Goal: Information Seeking & Learning: Learn about a topic

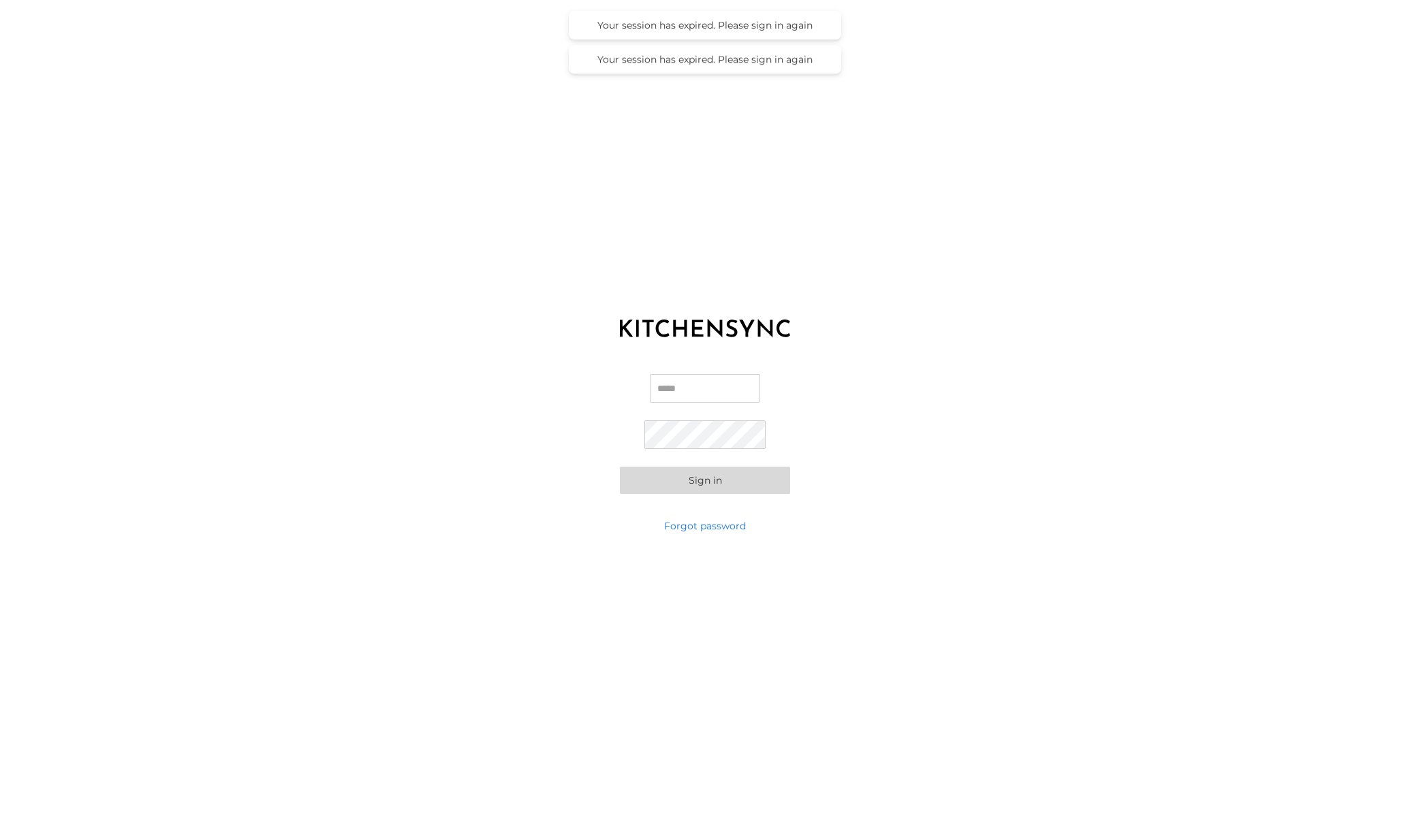
click at [669, 372] on div "Email Password Sign in" at bounding box center [705, 434] width 1410 height 170
click at [671, 384] on input "Email" at bounding box center [705, 388] width 110 height 29
click at [723, 383] on input "Email" at bounding box center [705, 388] width 110 height 29
click at [719, 388] on input "Email" at bounding box center [705, 388] width 110 height 29
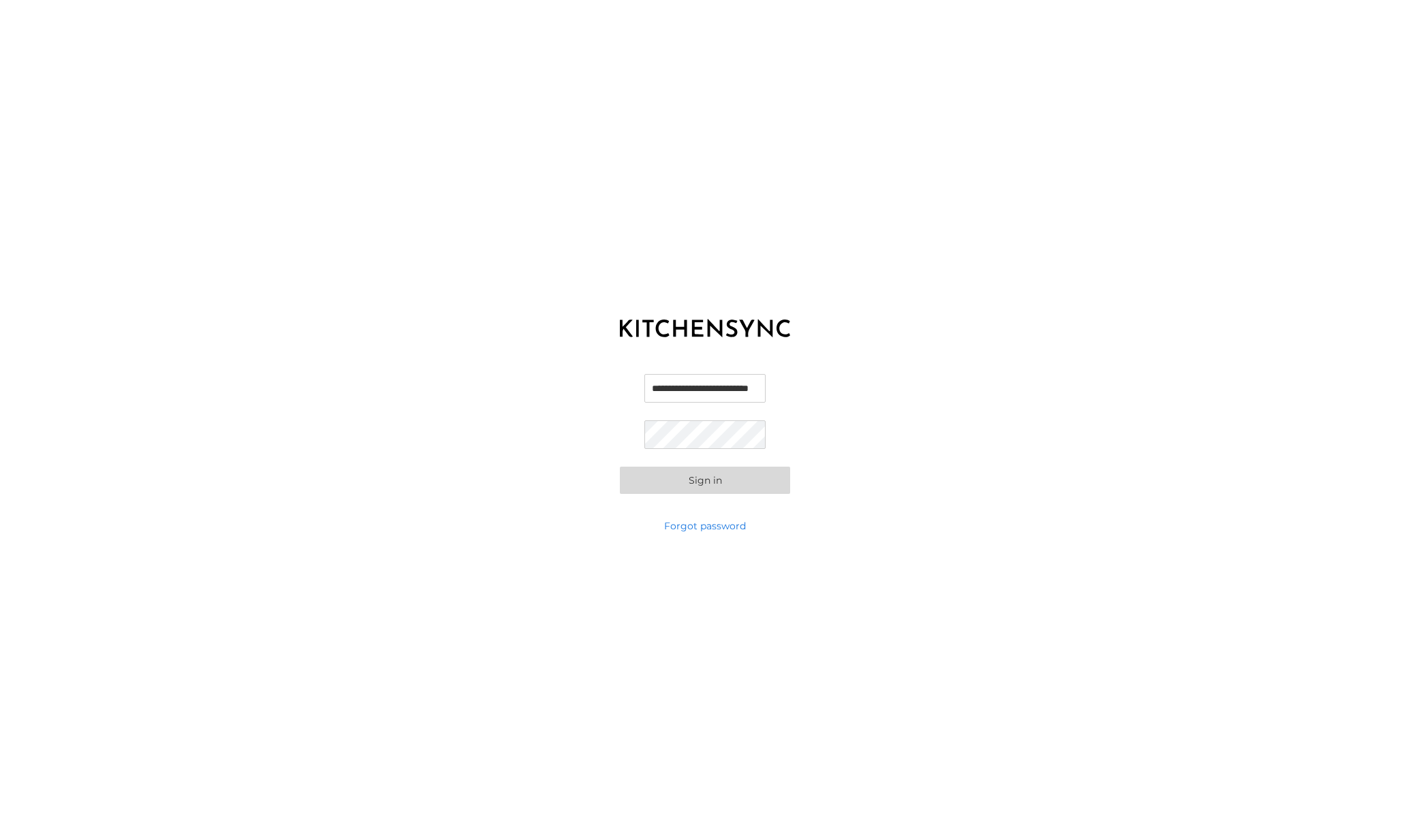
type input "**********"
click at [795, 41] on div "**********" at bounding box center [705, 420] width 1410 height 840
click at [576, 292] on div "**********" at bounding box center [705, 420] width 1410 height 840
click at [682, 481] on button "Sign in" at bounding box center [705, 479] width 170 height 27
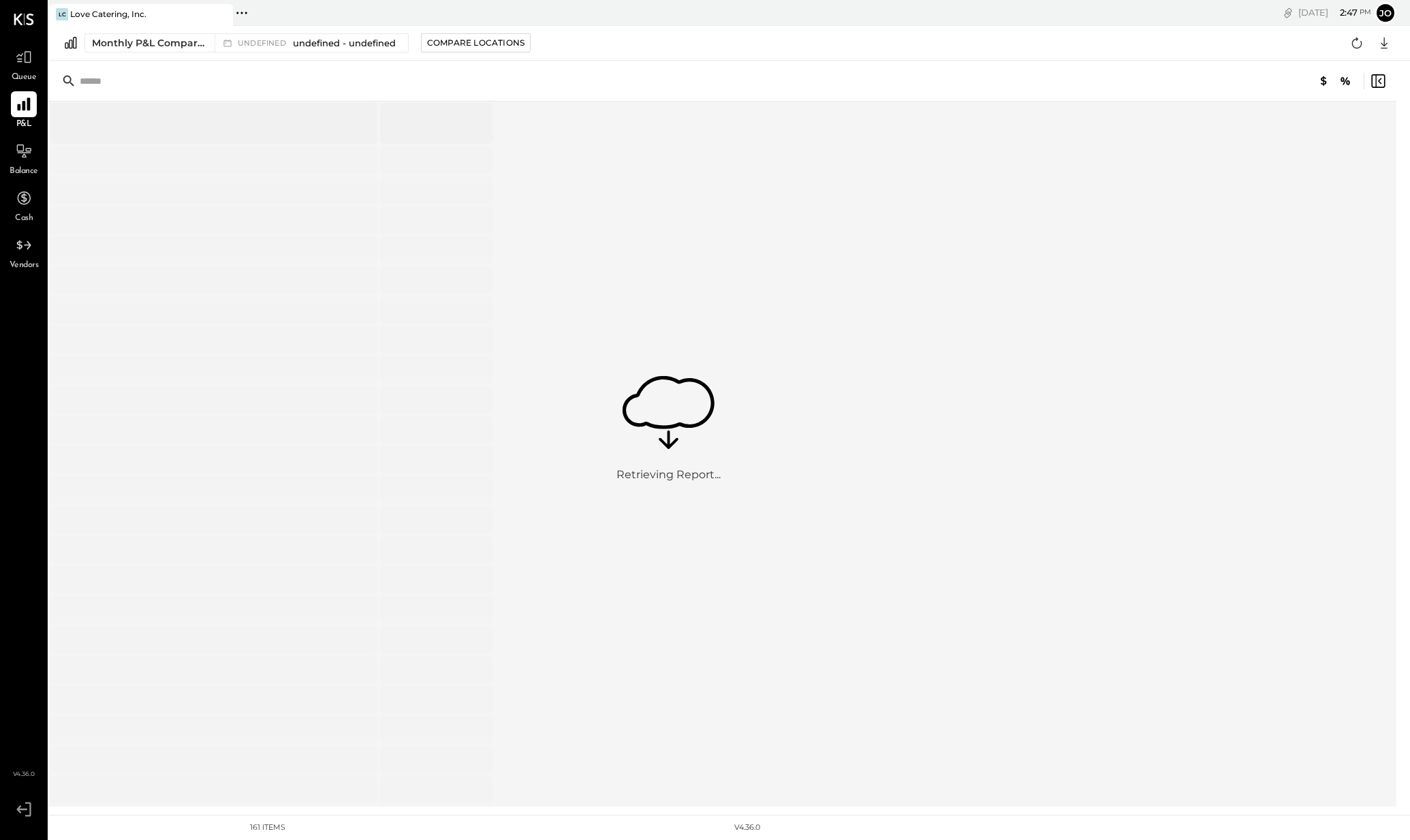
click at [26, 99] on icon at bounding box center [23, 105] width 13 height 13
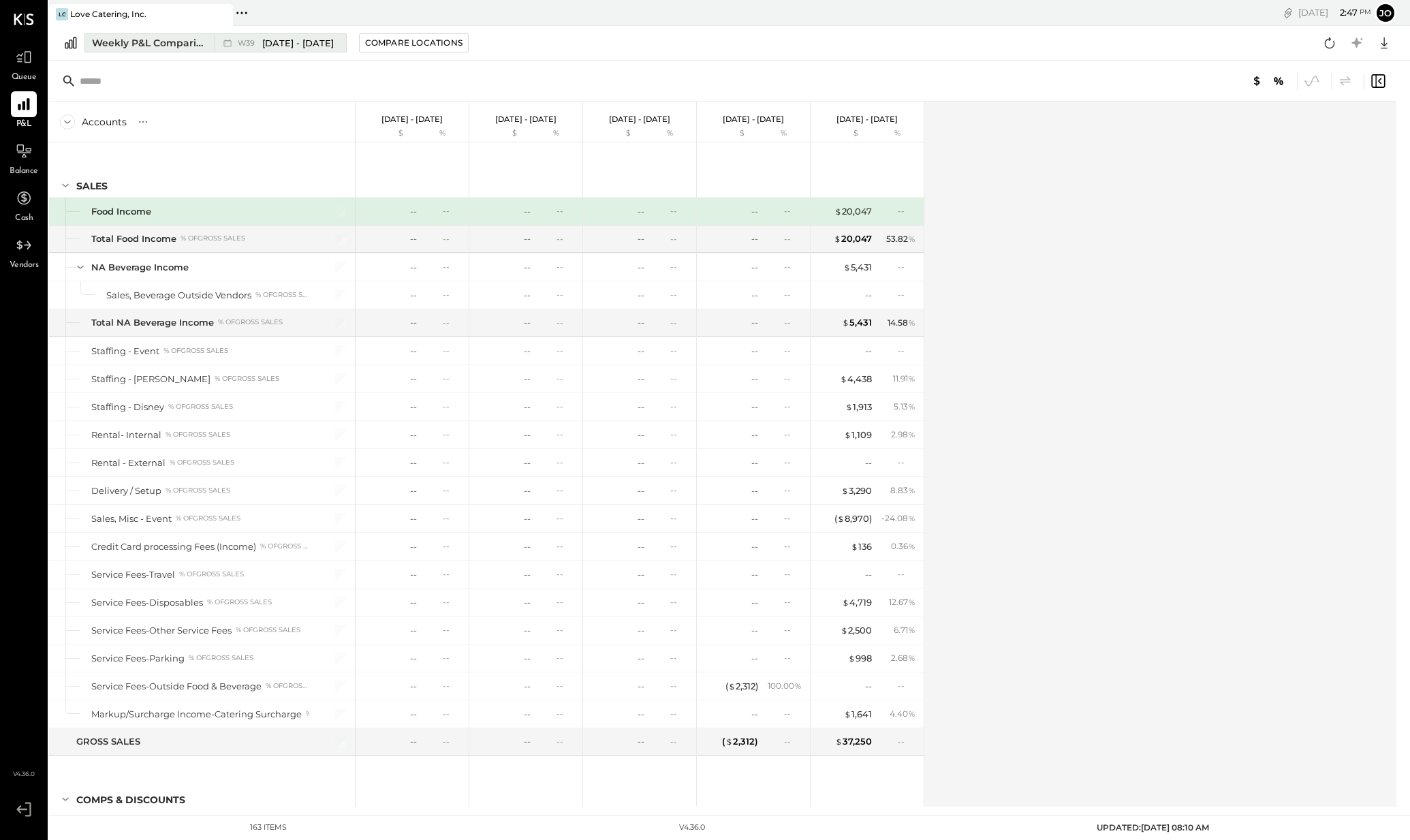
click at [160, 41] on div "Weekly P&L Comparison" at bounding box center [149, 43] width 114 height 14
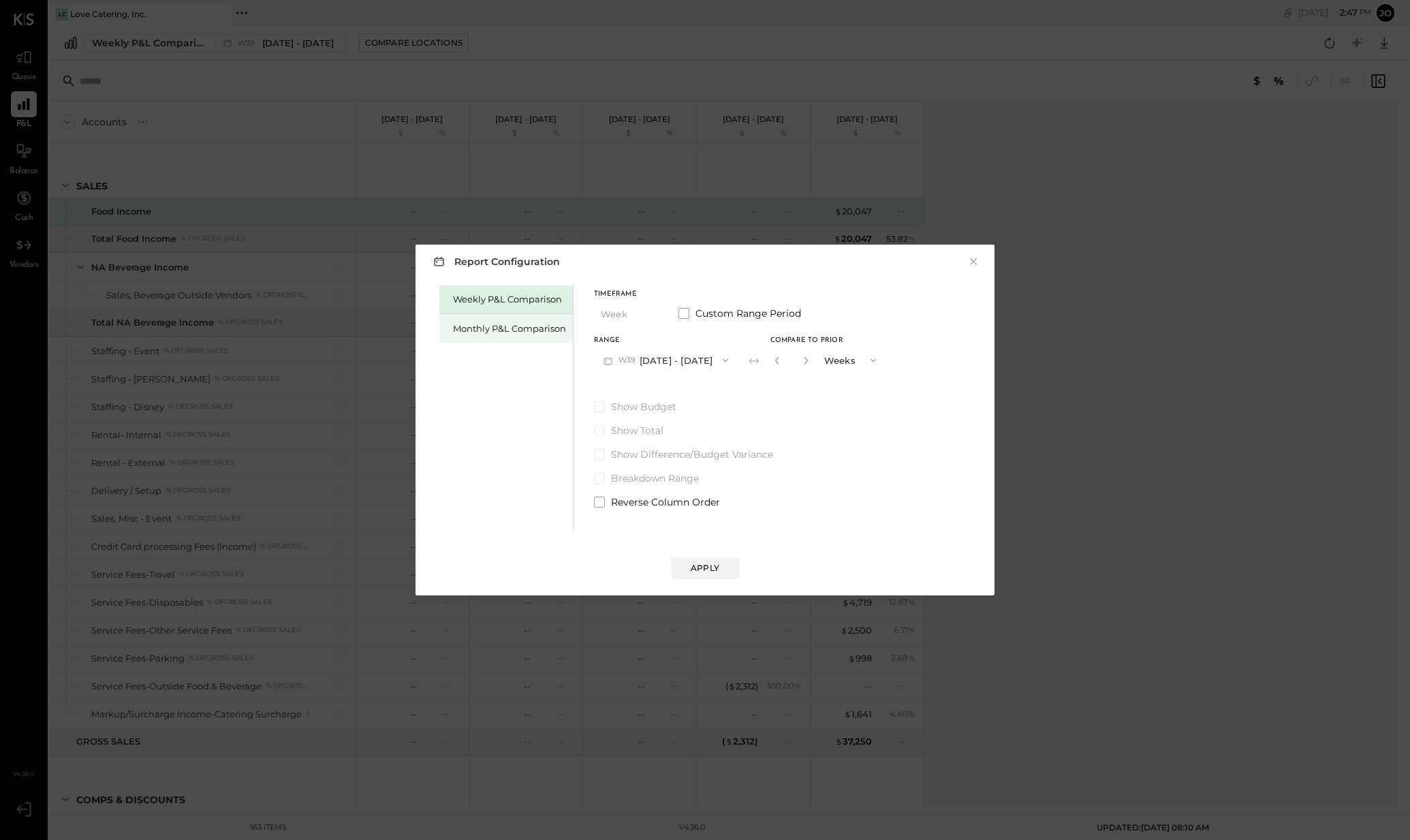
click at [510, 322] on div "Monthly P&L Comparison" at bounding box center [509, 329] width 113 height 13
click at [772, 361] on div "Compare" at bounding box center [780, 363] width 44 height 11
click at [670, 360] on button "M09 [DATE] - [DATE]" at bounding box center [666, 360] width 144 height 25
click at [669, 389] on span "[DATE] - [DATE]" at bounding box center [660, 391] width 64 height 11
click at [847, 361] on button "Months" at bounding box center [851, 360] width 68 height 25
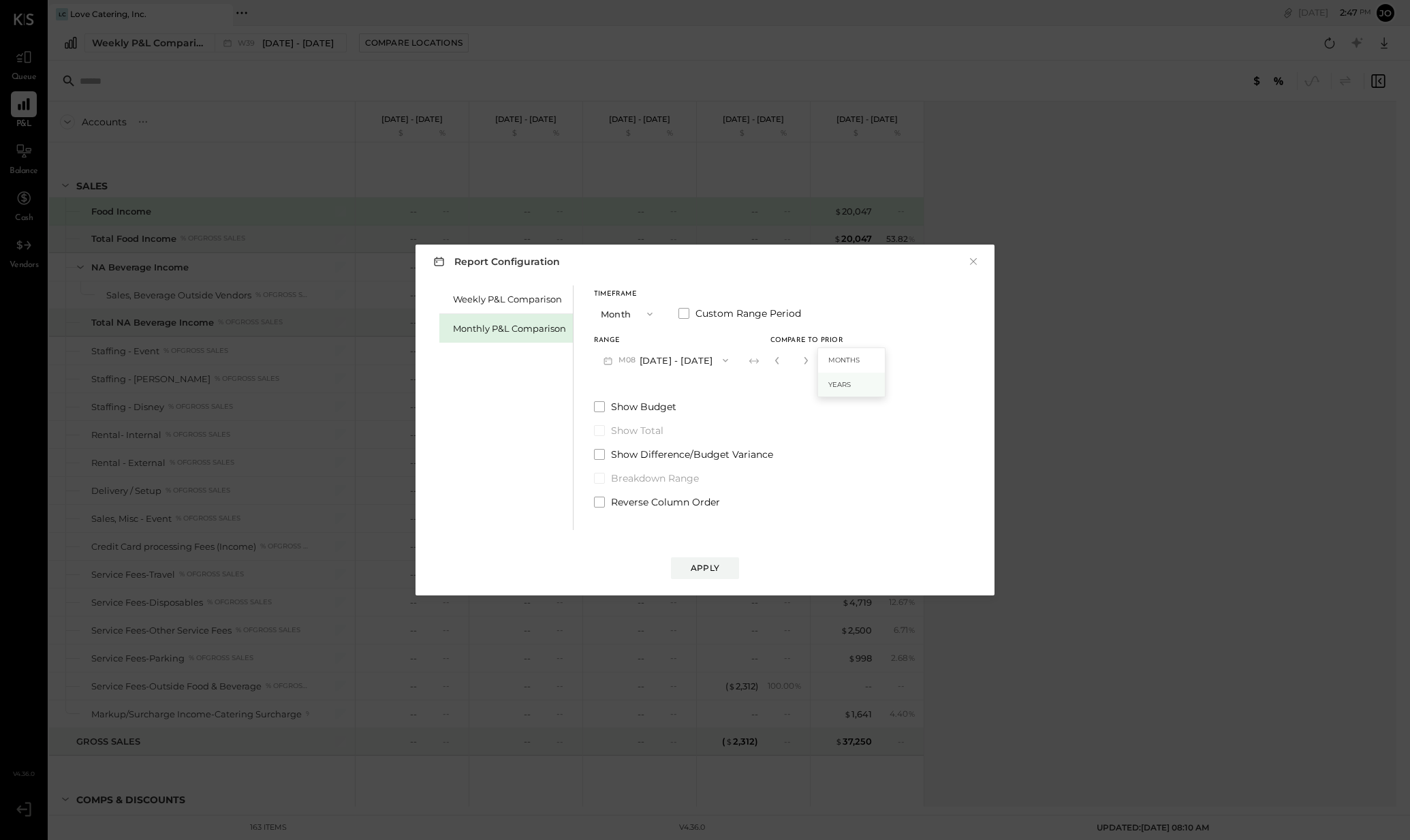
click at [841, 385] on span "Years" at bounding box center [839, 384] width 22 height 8
drag, startPoint x: 601, startPoint y: 455, endPoint x: 612, endPoint y: 461, distance: 12.5
click at [601, 455] on span at bounding box center [600, 454] width 11 height 11
click at [710, 564] on div "Apply" at bounding box center [705, 567] width 29 height 11
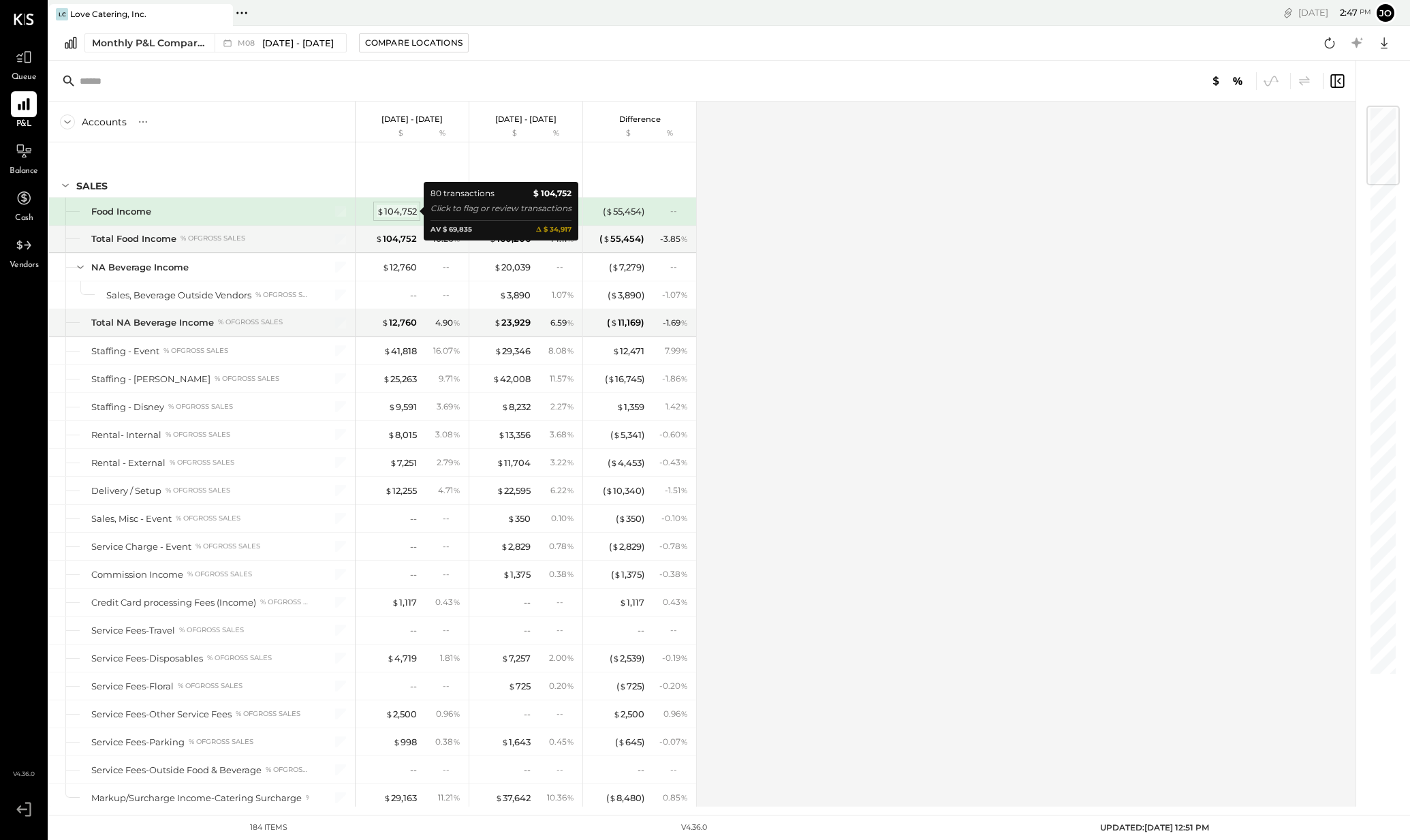
click at [404, 209] on div "$ 104,752" at bounding box center [396, 211] width 40 height 13
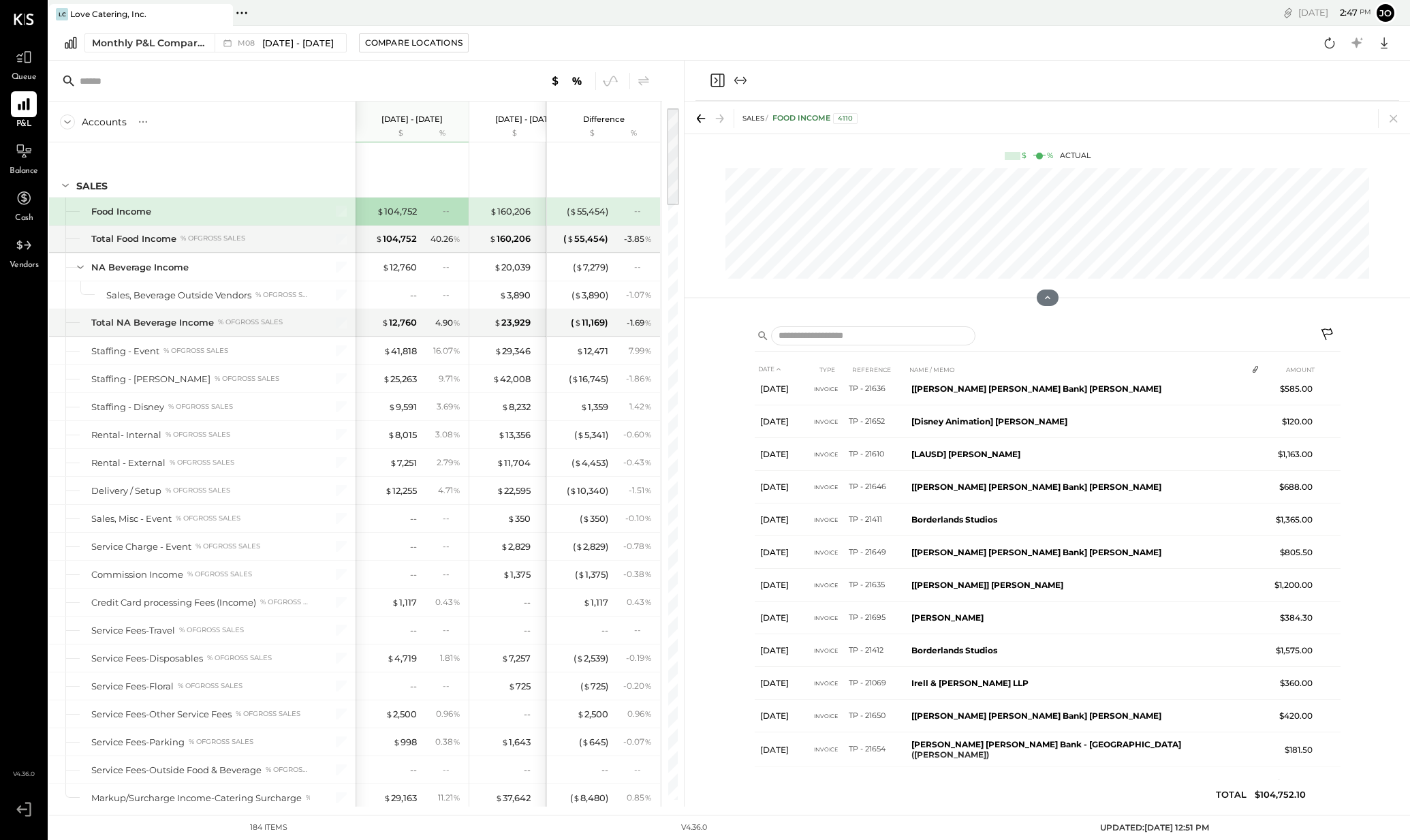
scroll to position [2239, 0]
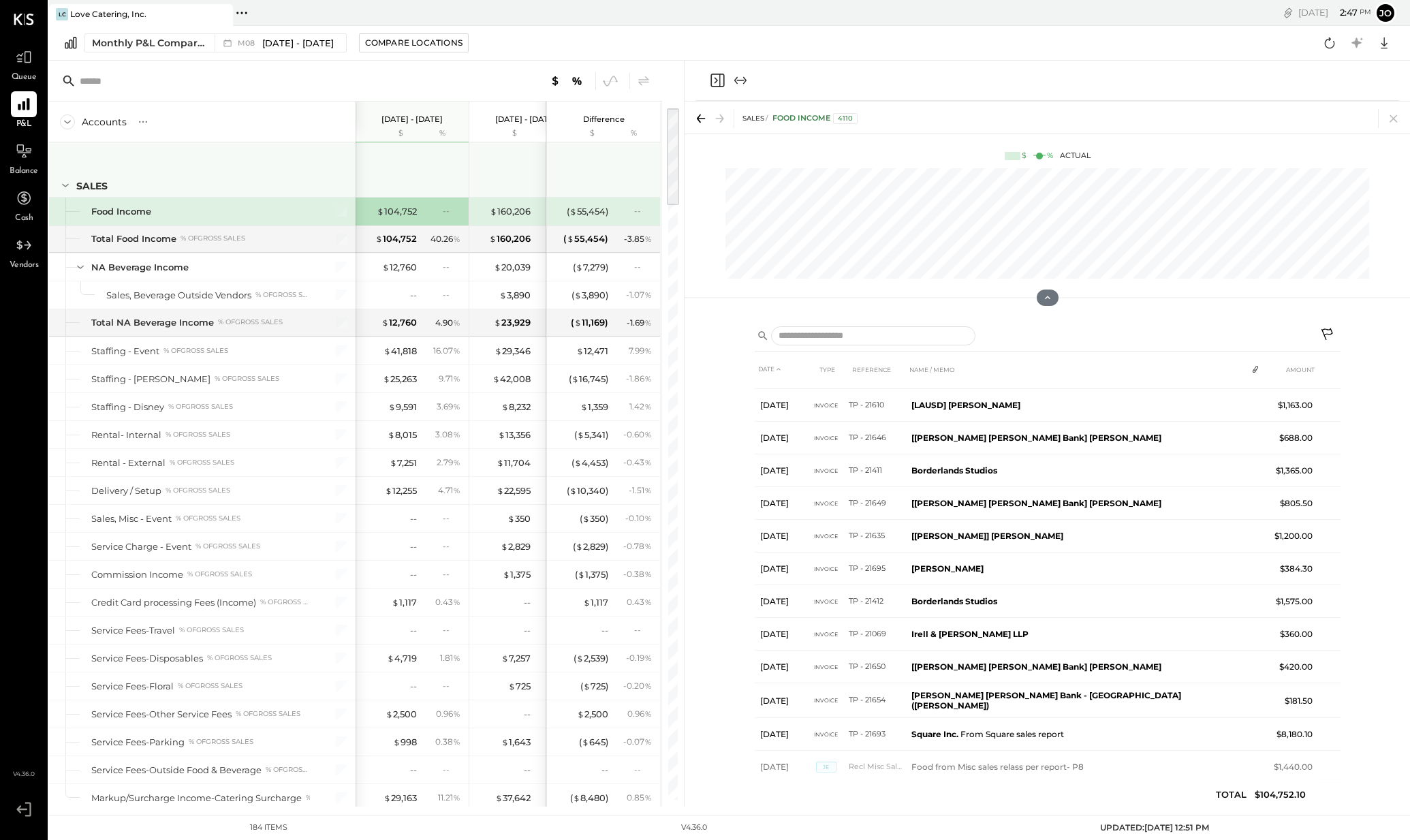
click at [398, 177] on div at bounding box center [413, 167] width 102 height 50
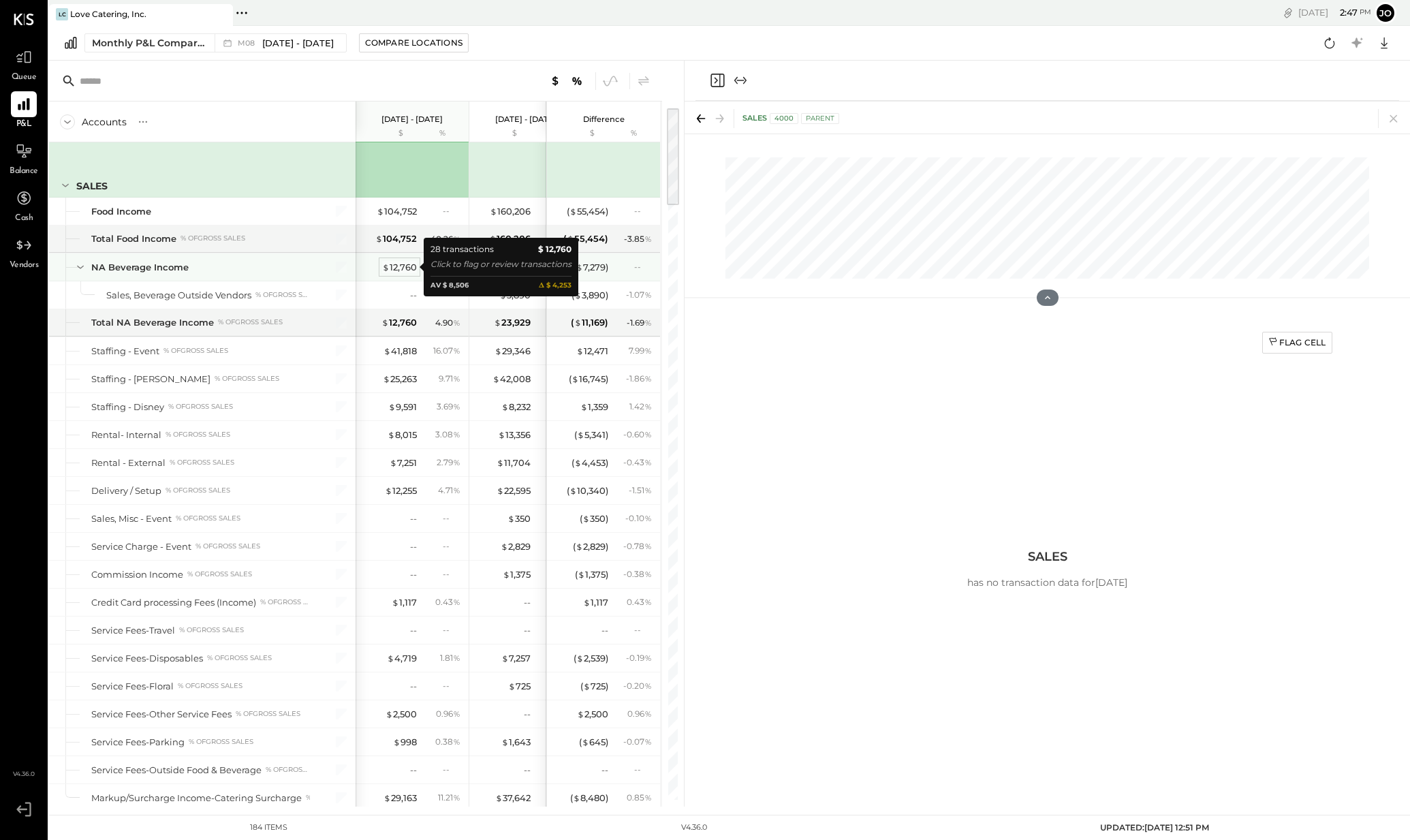
click at [403, 265] on div "$ 12,760" at bounding box center [399, 267] width 35 height 13
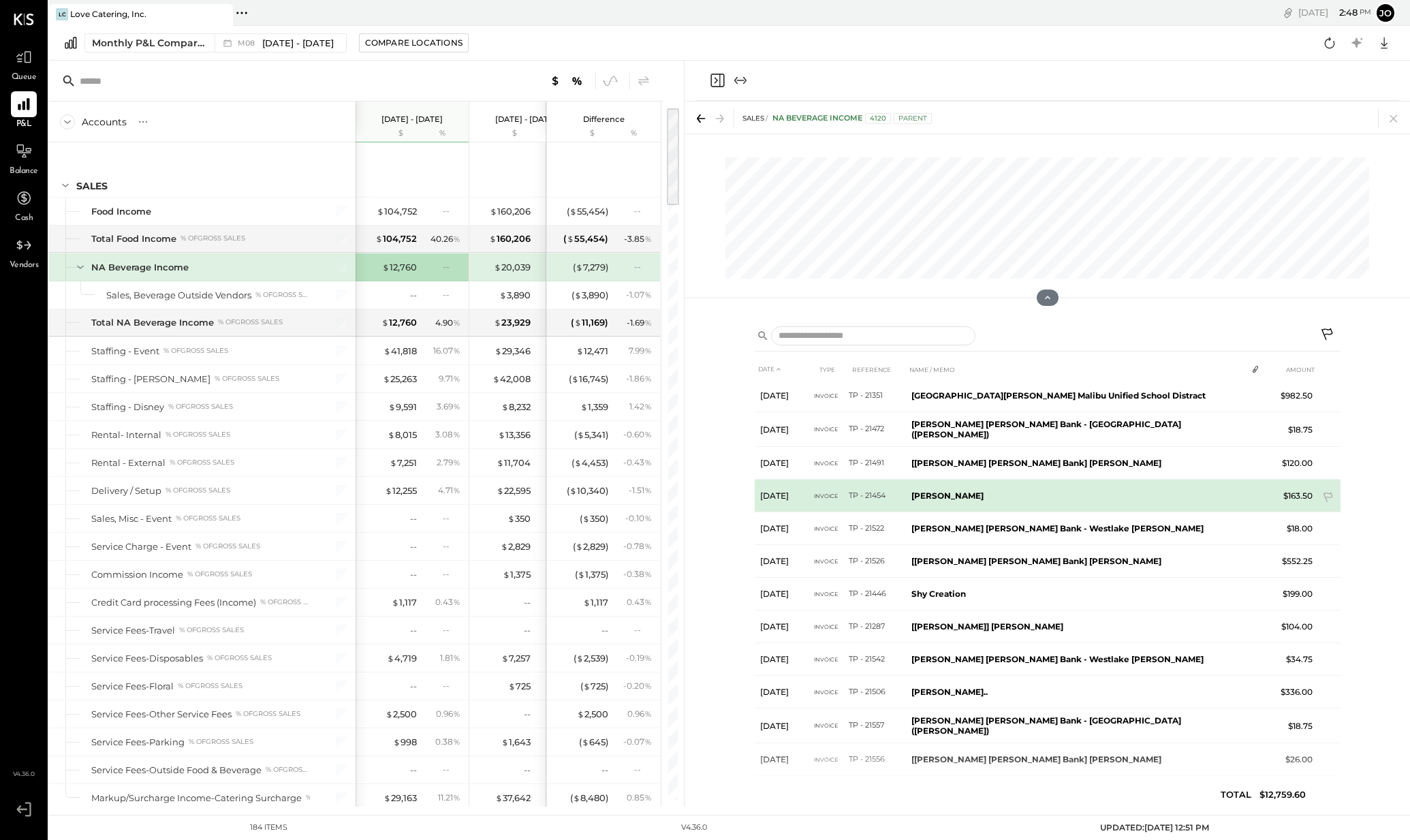
scroll to position [539, 0]
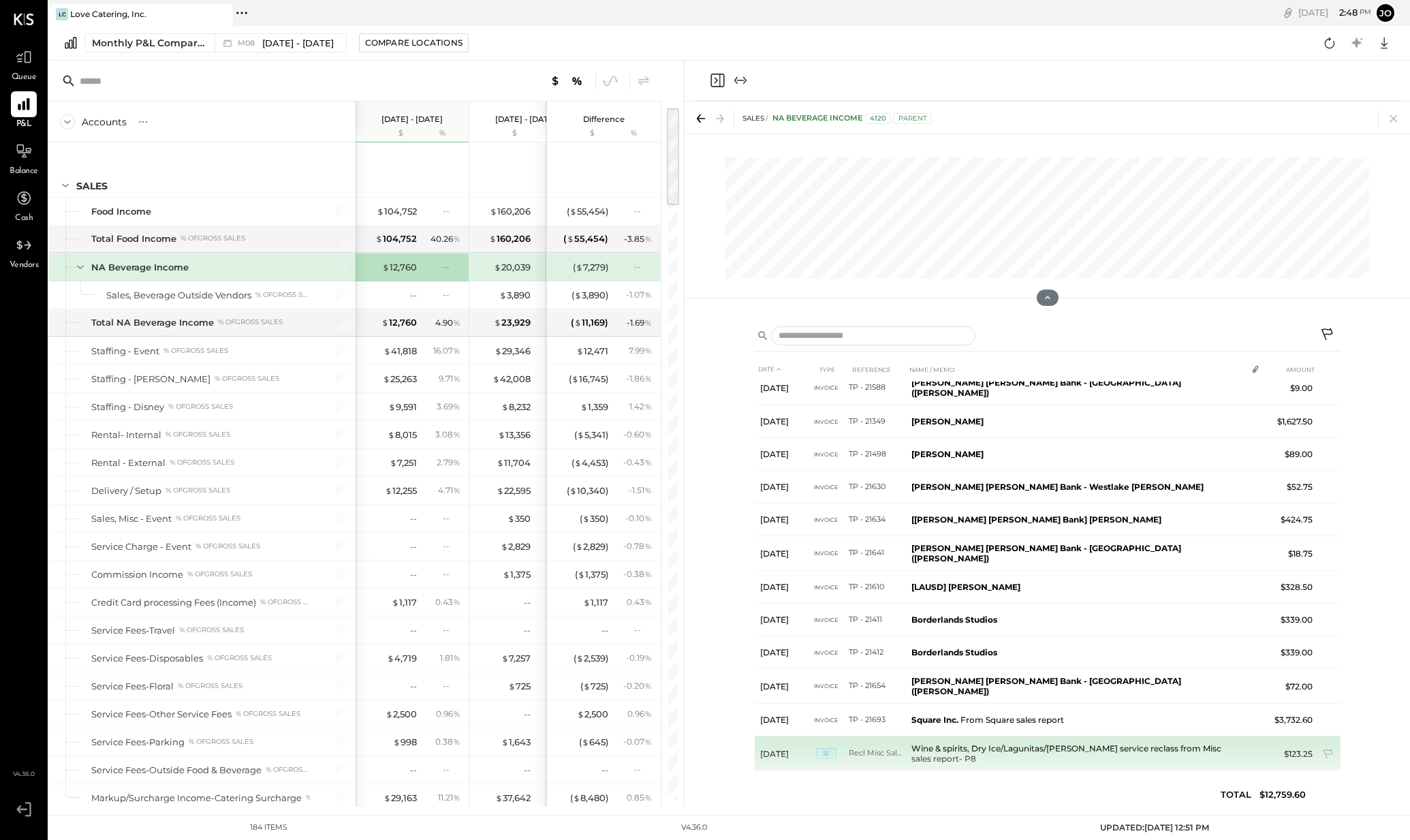
click at [885, 742] on td "Recl Misc Sales- P8" at bounding box center [876, 753] width 57 height 35
click at [1327, 748] on icon at bounding box center [1329, 755] width 14 height 14
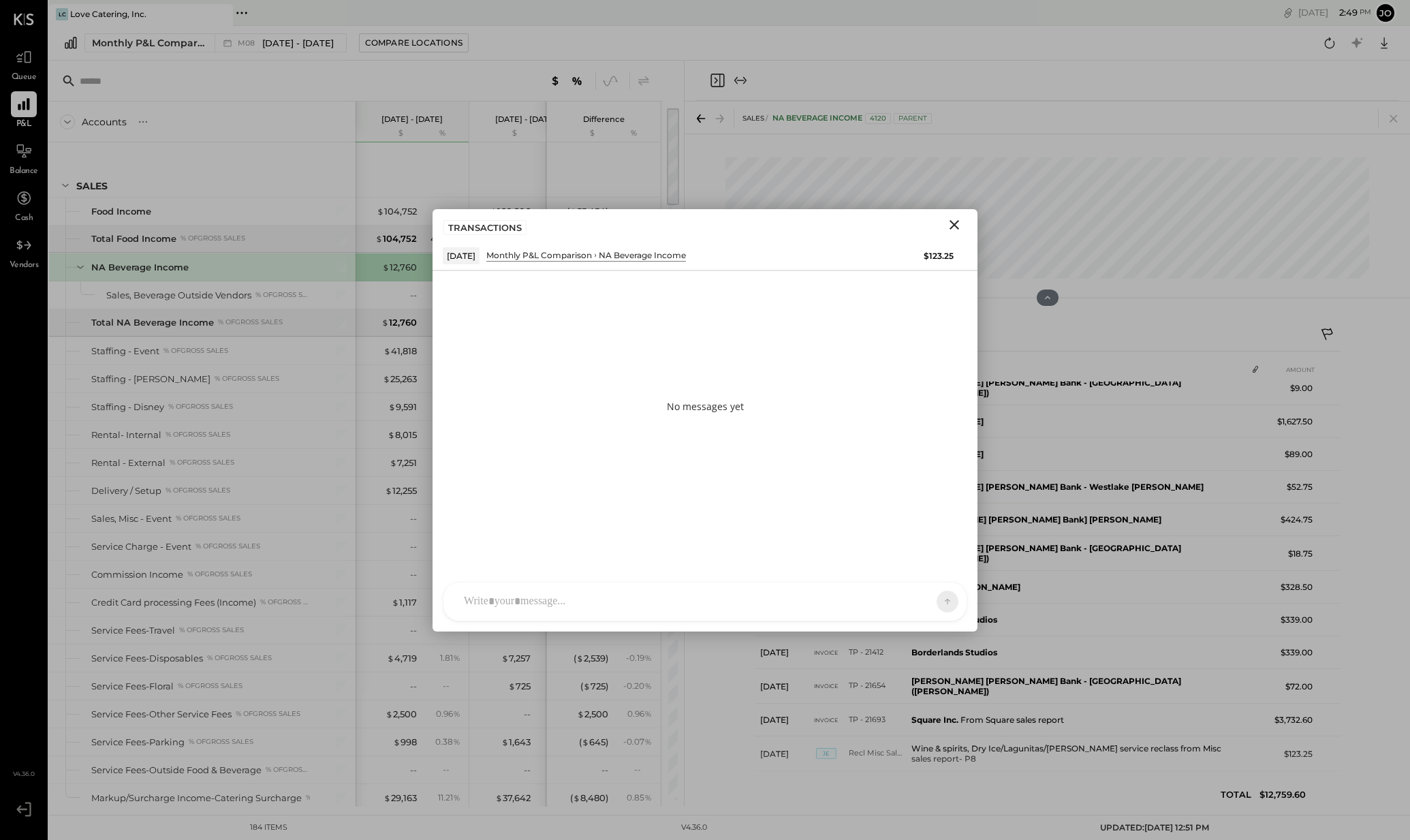
click at [652, 335] on div "No messages yet" at bounding box center [705, 406] width 545 height 273
click at [645, 596] on div "RS [PERSON_NAME] O office [PERSON_NAME] UM [PERSON_NAME] Raloti Use Shift + Ret…" at bounding box center [705, 601] width 524 height 39
click at [930, 599] on button at bounding box center [920, 601] width 50 height 21
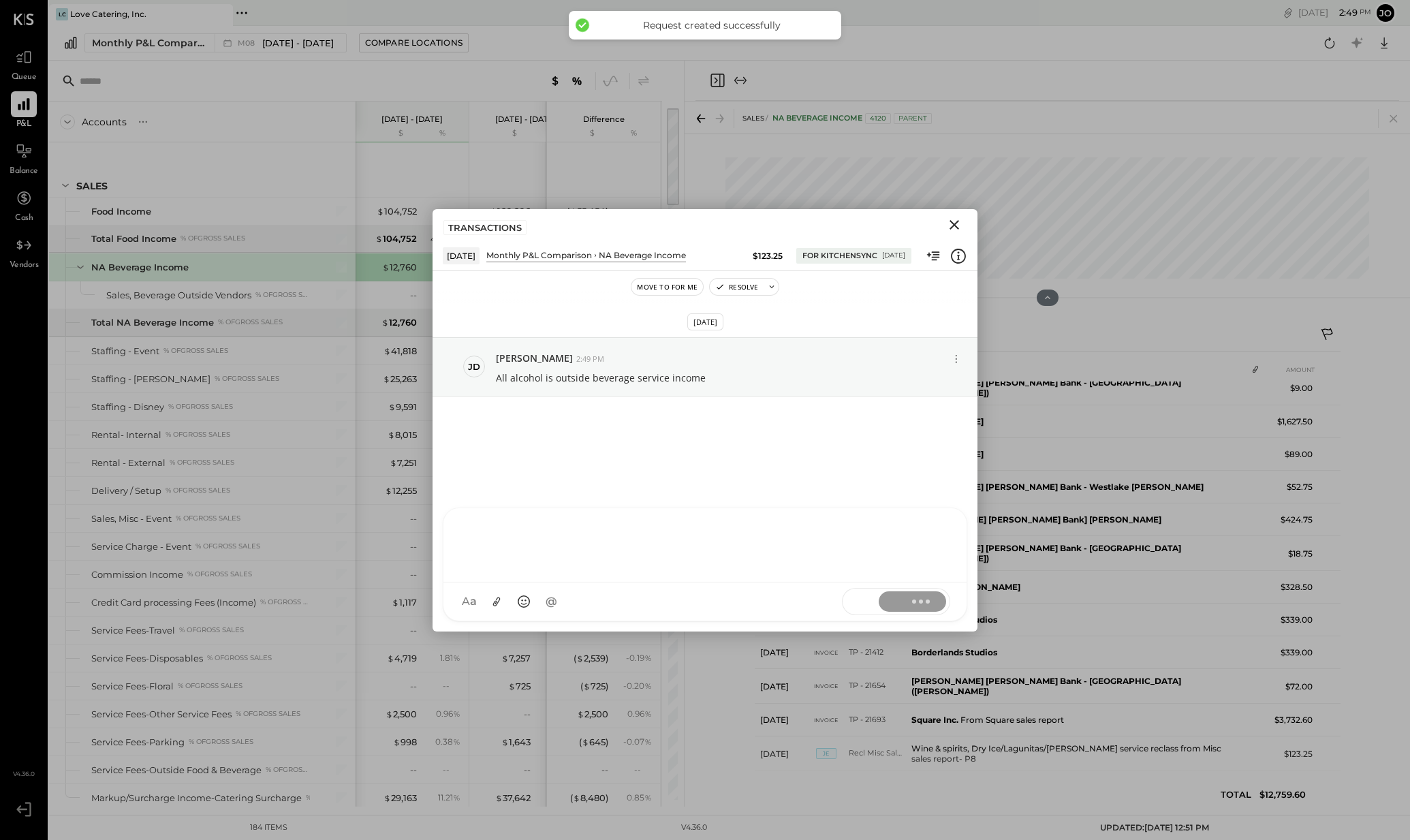
click at [953, 223] on icon "Close" at bounding box center [953, 224] width 16 height 16
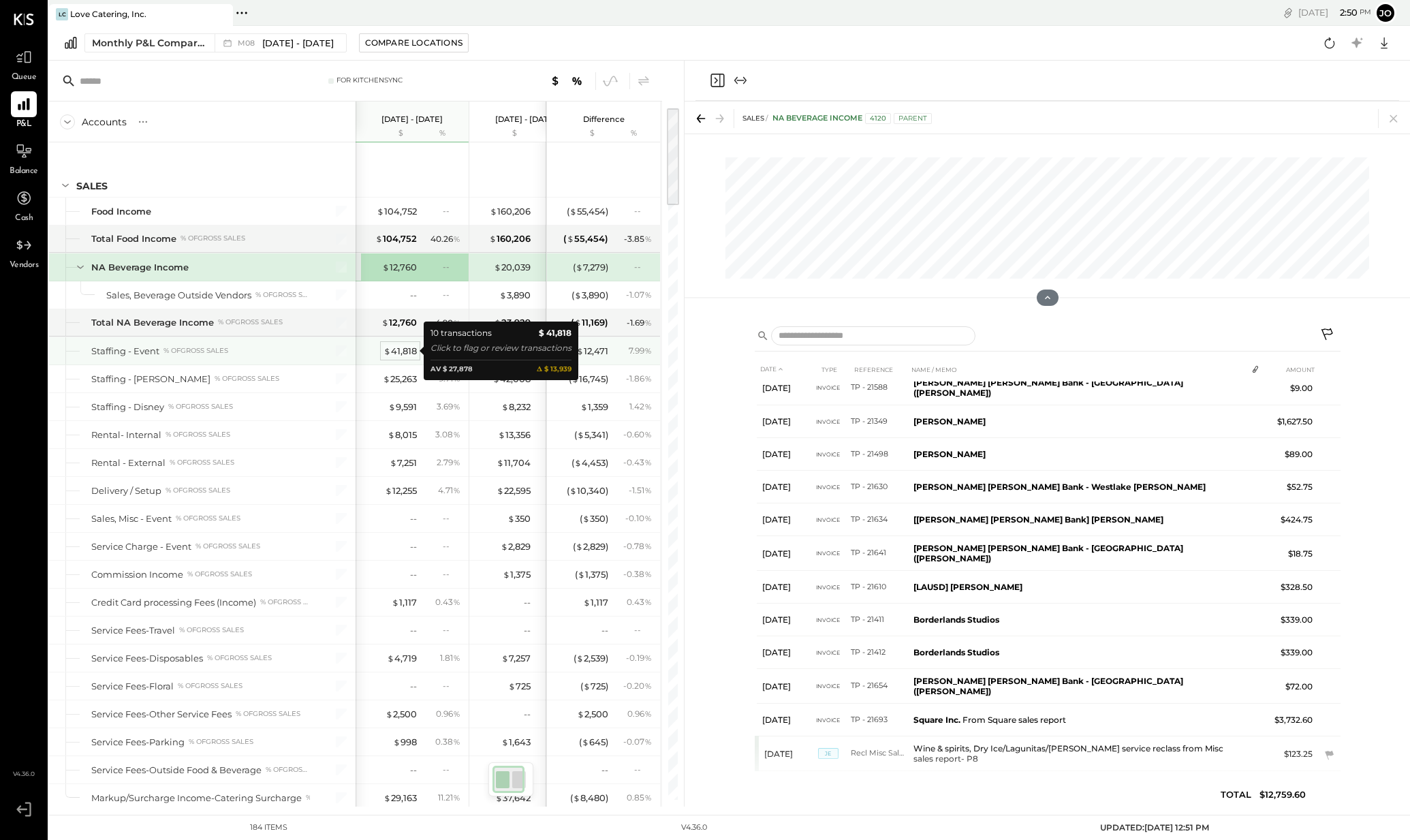
scroll to position [0, 1]
click at [401, 353] on div "$ 41,818" at bounding box center [399, 351] width 34 height 13
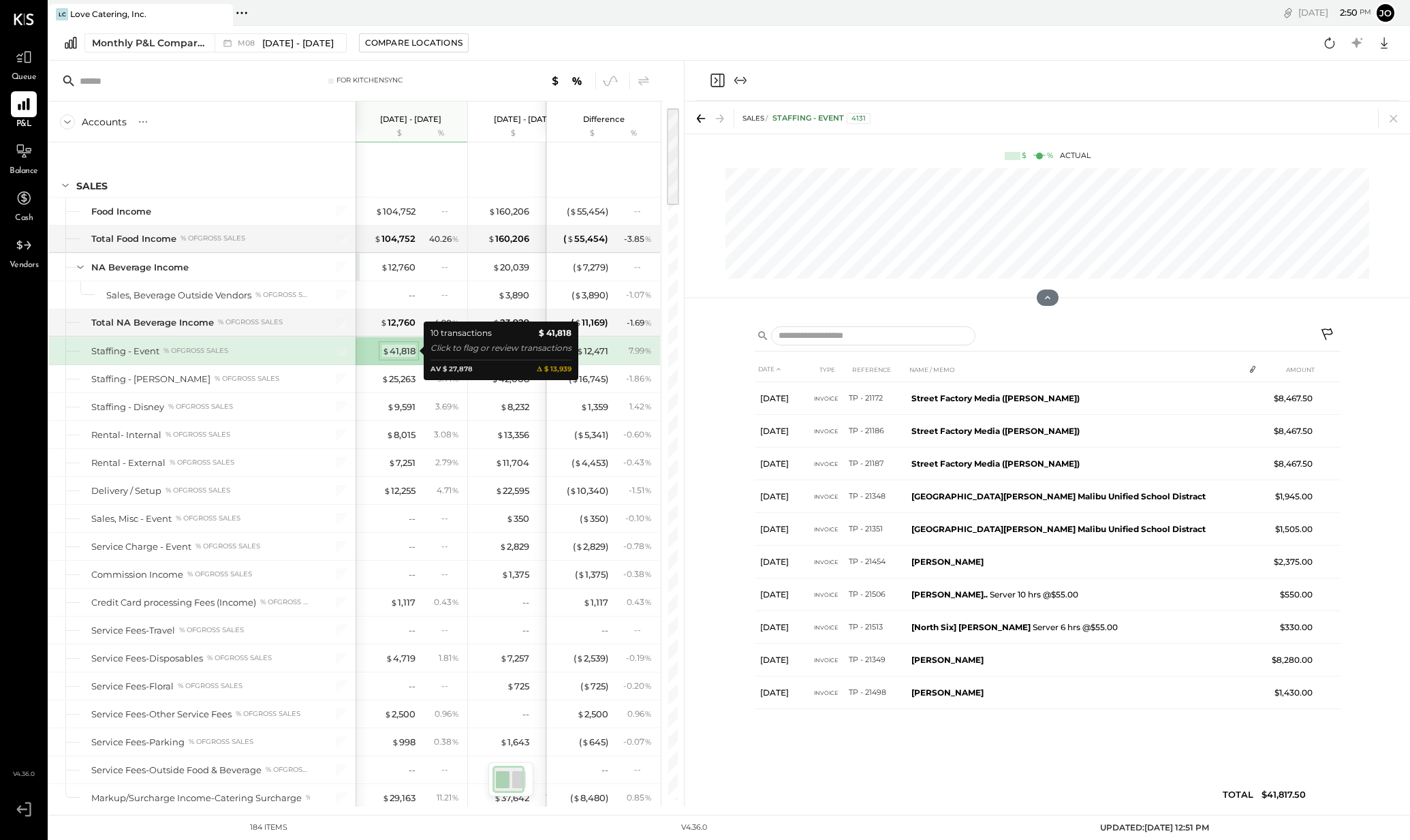
scroll to position [0, 0]
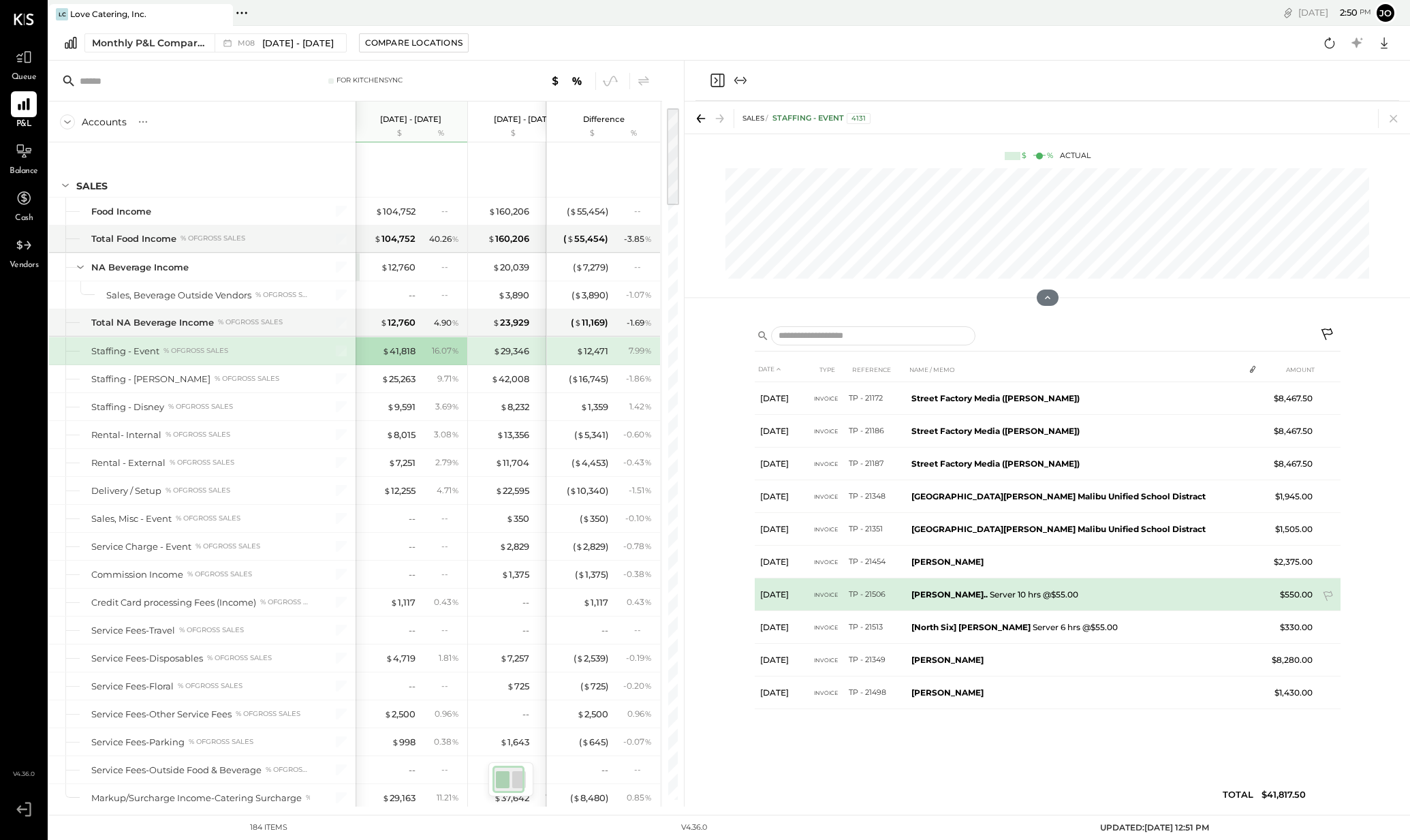
click at [949, 591] on b "[PERSON_NAME].." at bounding box center [949, 593] width 77 height 10
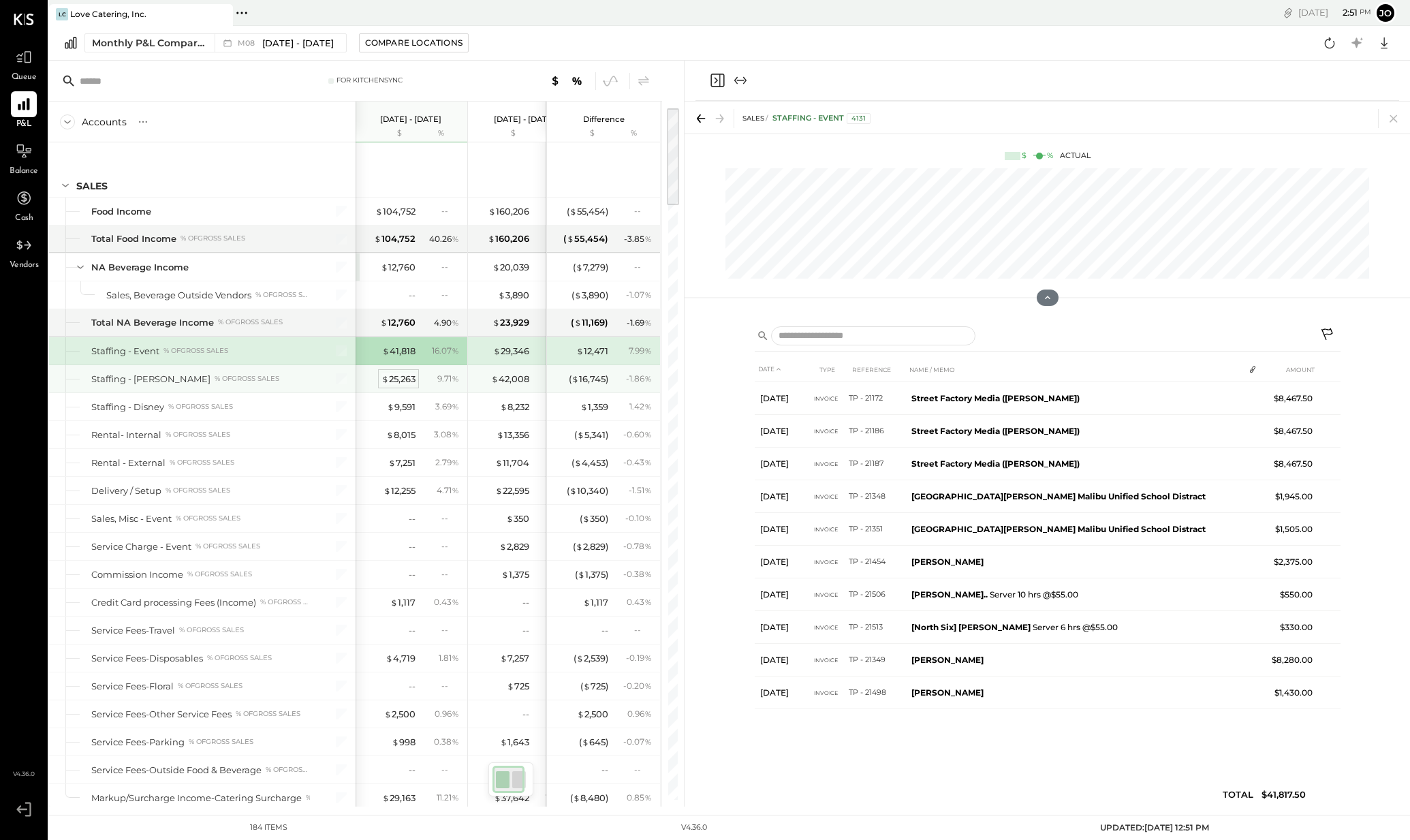
click at [399, 377] on div "$ 25,263" at bounding box center [398, 379] width 34 height 13
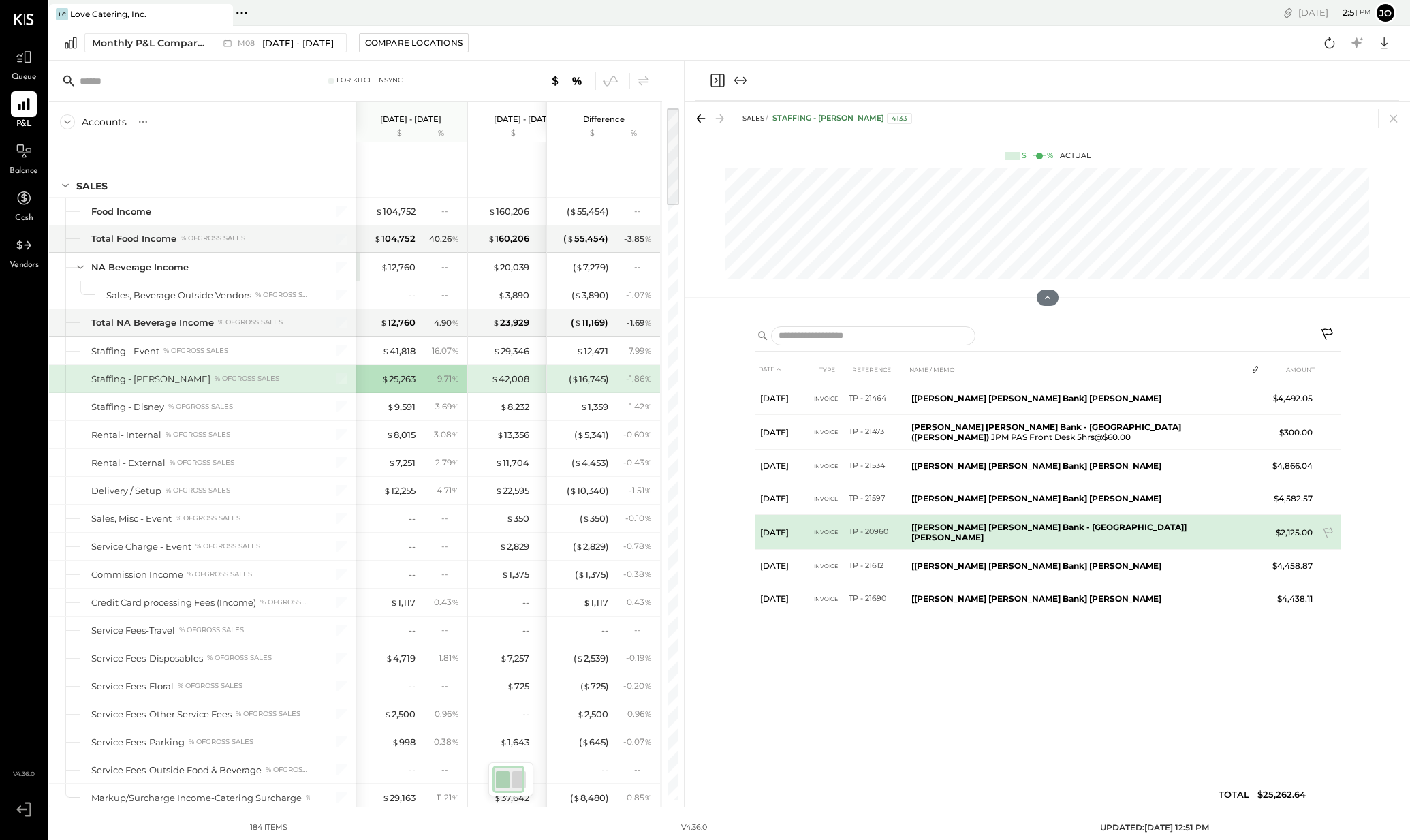
click at [1067, 534] on td "[[PERSON_NAME] [PERSON_NAME] Bank - [GEOGRAPHIC_DATA]] [PERSON_NAME]" at bounding box center [1075, 532] width 340 height 35
click at [1330, 530] on icon at bounding box center [1329, 534] width 14 height 14
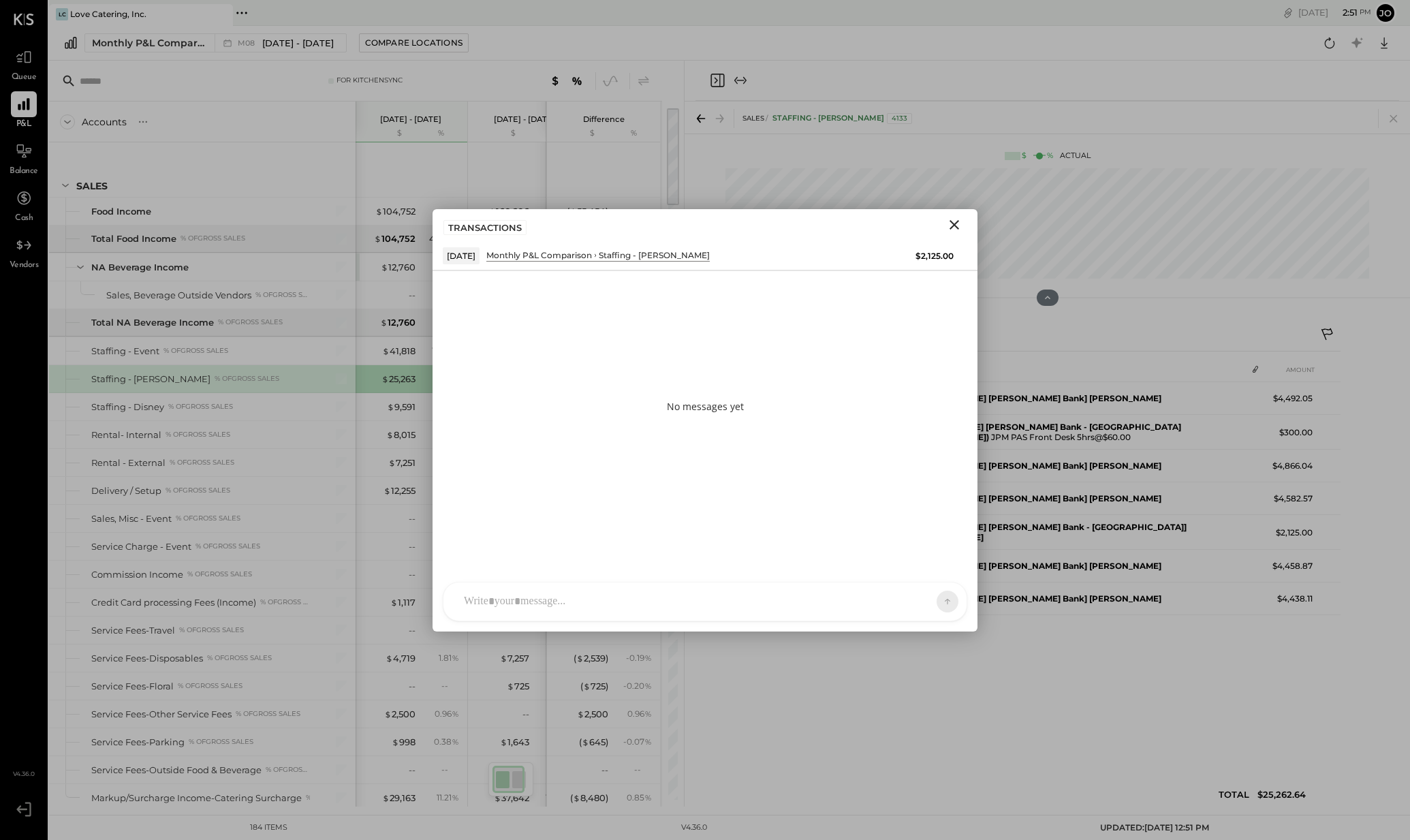
click at [958, 224] on icon "Close" at bounding box center [953, 224] width 16 height 16
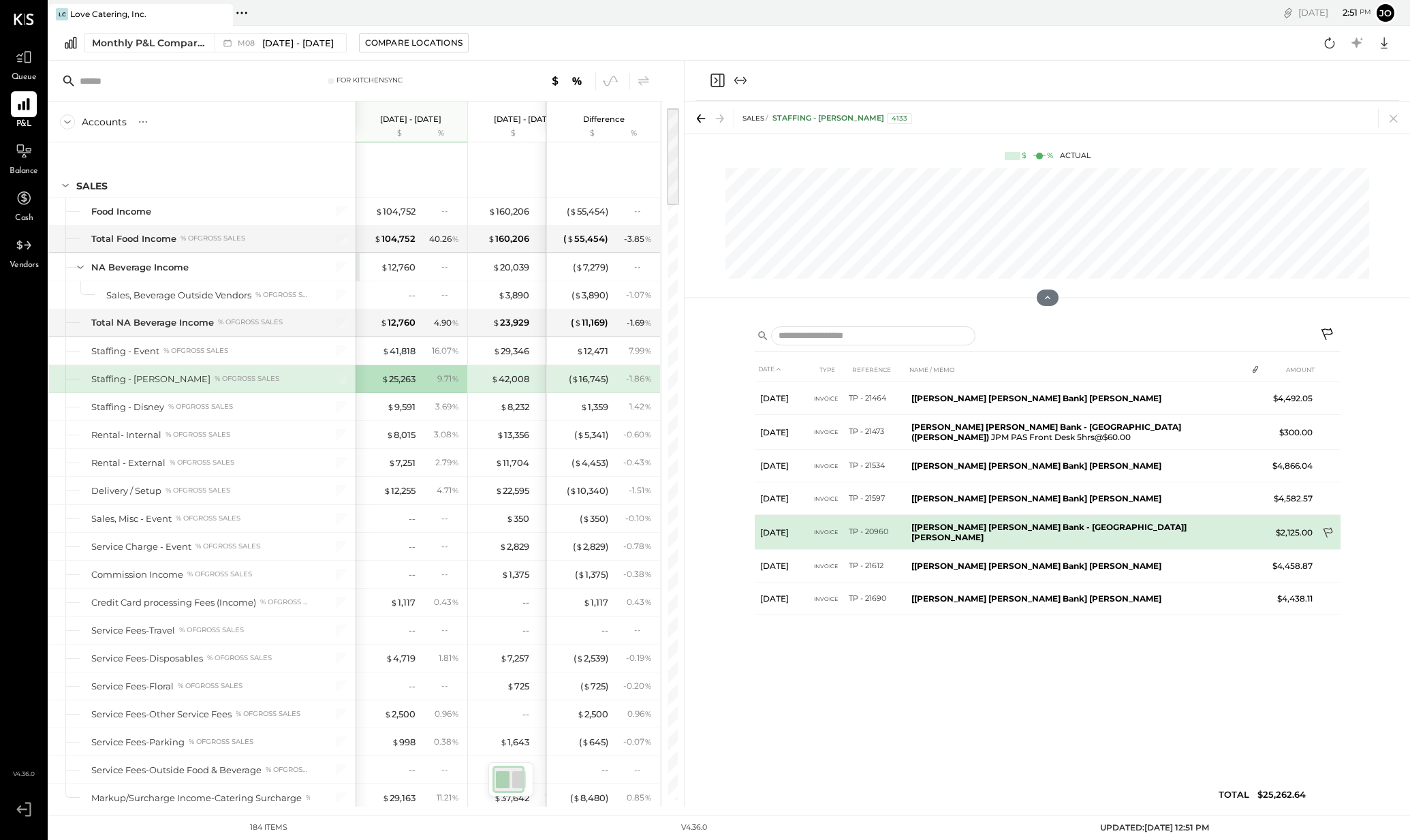
click at [1325, 532] on icon at bounding box center [1329, 534] width 14 height 14
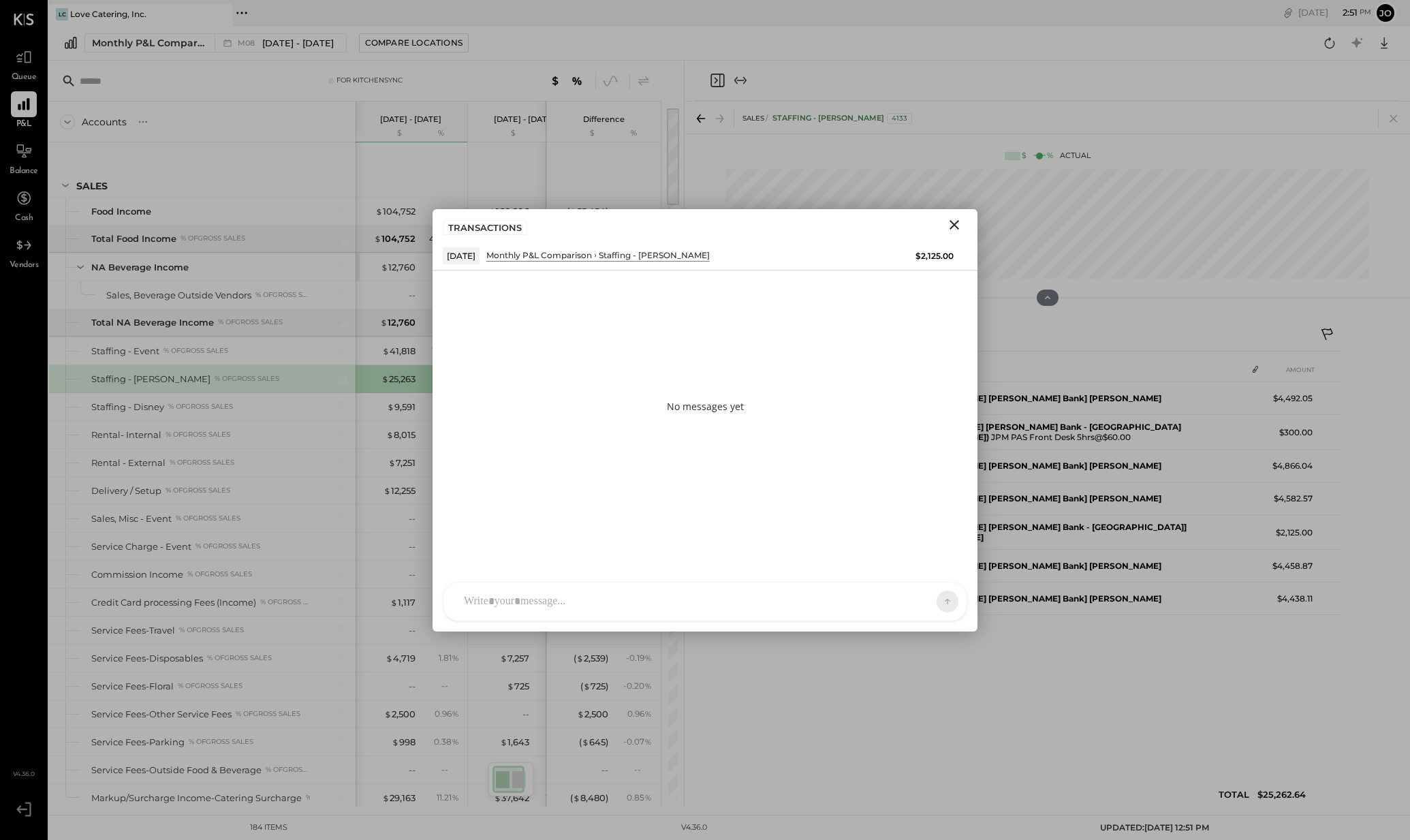
click at [699, 508] on div "No messages yet" at bounding box center [705, 406] width 545 height 273
click at [679, 592] on div "RS [PERSON_NAME] O office [PERSON_NAME] UM [PERSON_NAME] Raloti MESSAGE SUGGEST…" at bounding box center [705, 564] width 524 height 114
drag, startPoint x: 869, startPoint y: 529, endPoint x: 917, endPoint y: 531, distance: 48.0
click at [917, 531] on div "**********" at bounding box center [705, 543] width 496 height 54
click at [579, 544] on div "**********" at bounding box center [705, 543] width 496 height 54
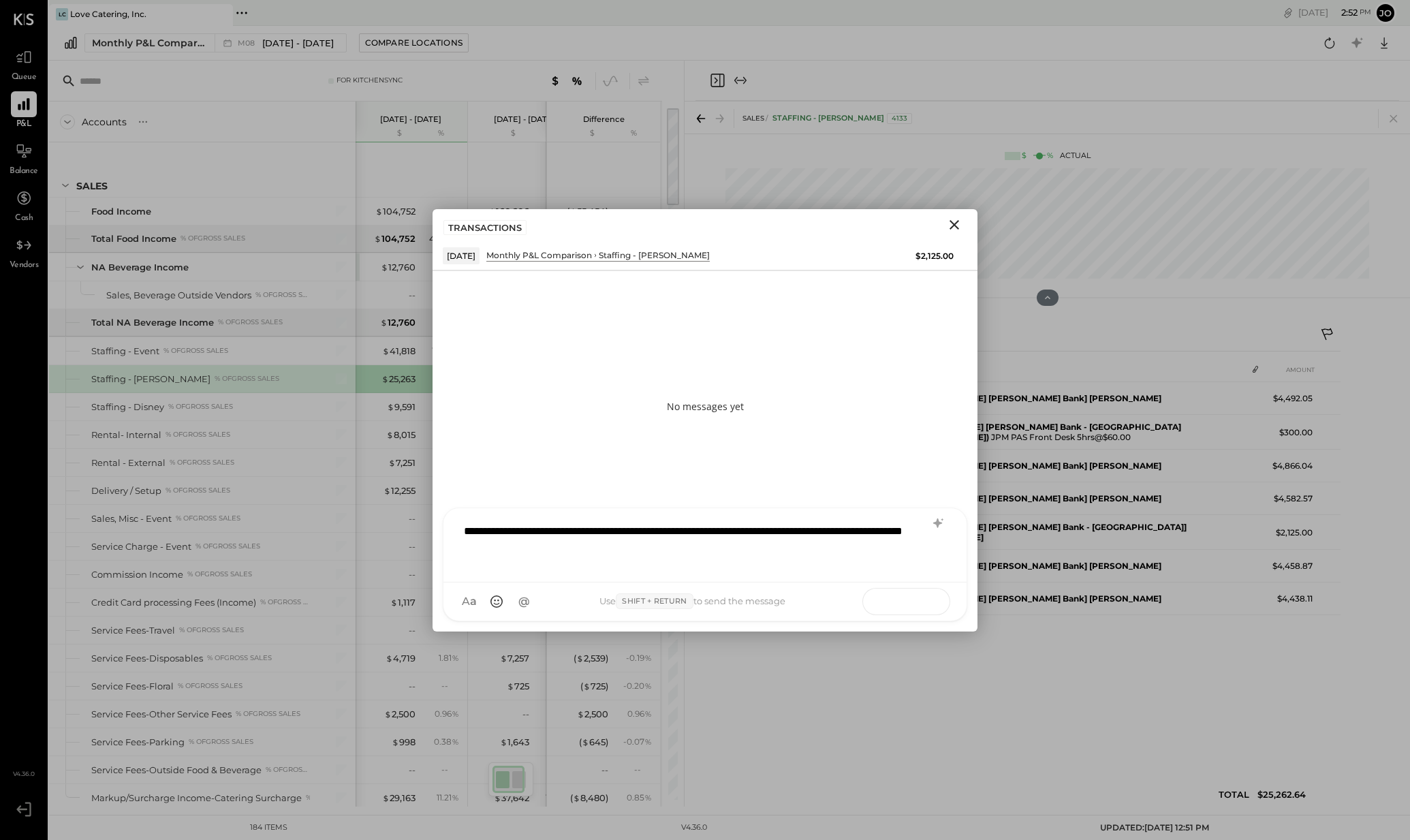
click at [907, 604] on button at bounding box center [920, 601] width 50 height 21
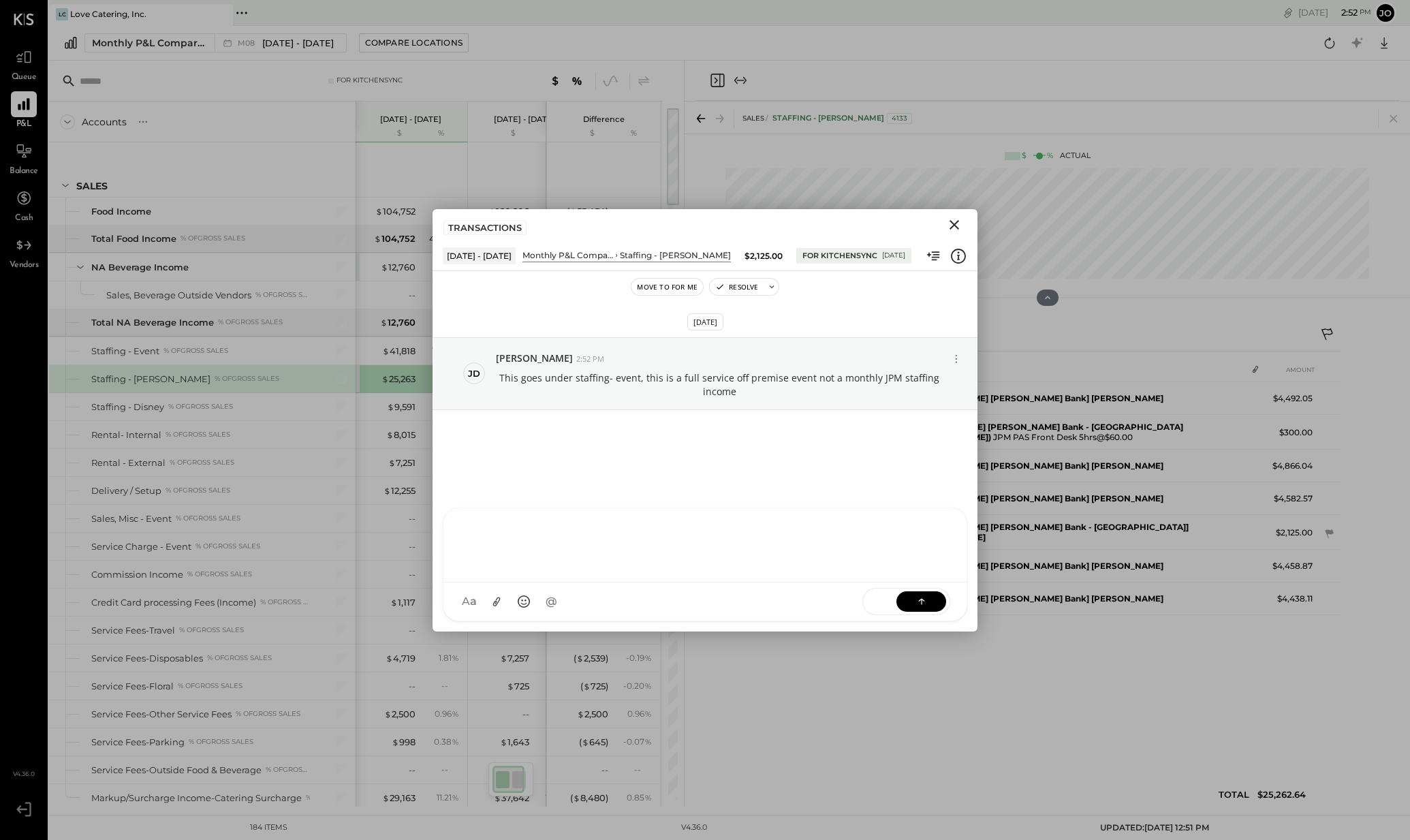
click at [798, 524] on div at bounding box center [705, 543] width 496 height 54
click at [951, 226] on icon "Close" at bounding box center [954, 224] width 9 height 9
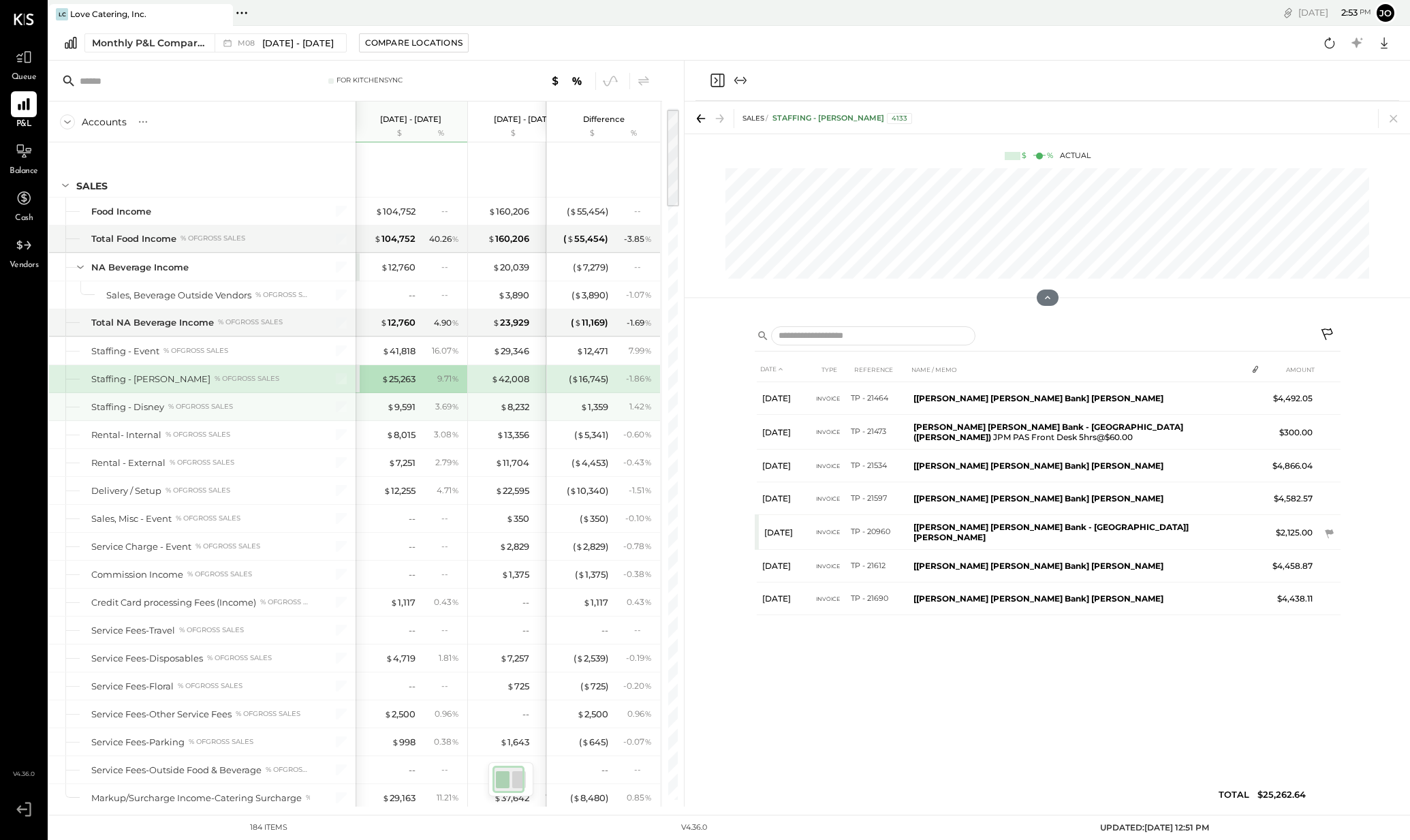
scroll to position [24, 0]
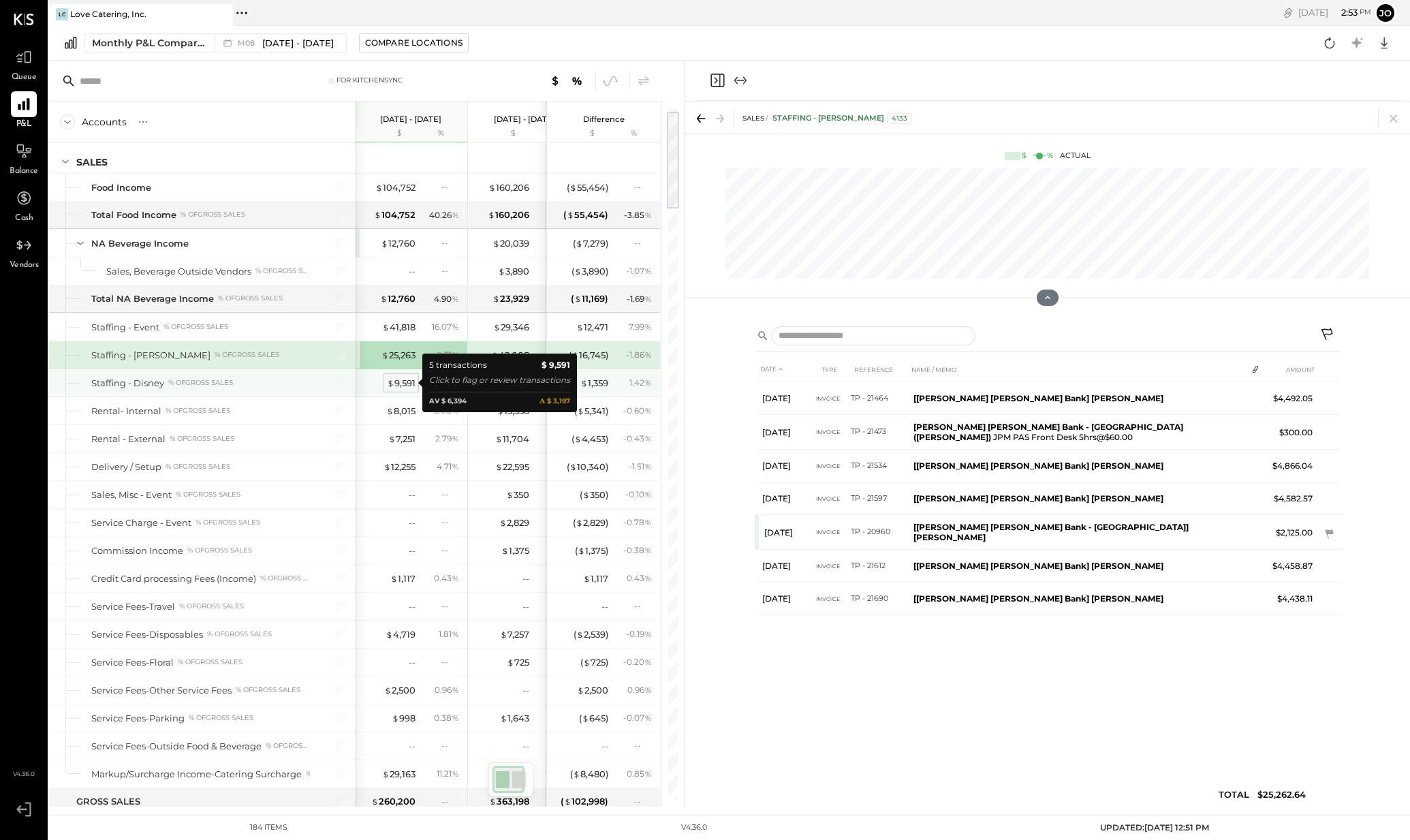
click at [402, 385] on div "$ 9,591" at bounding box center [401, 383] width 29 height 13
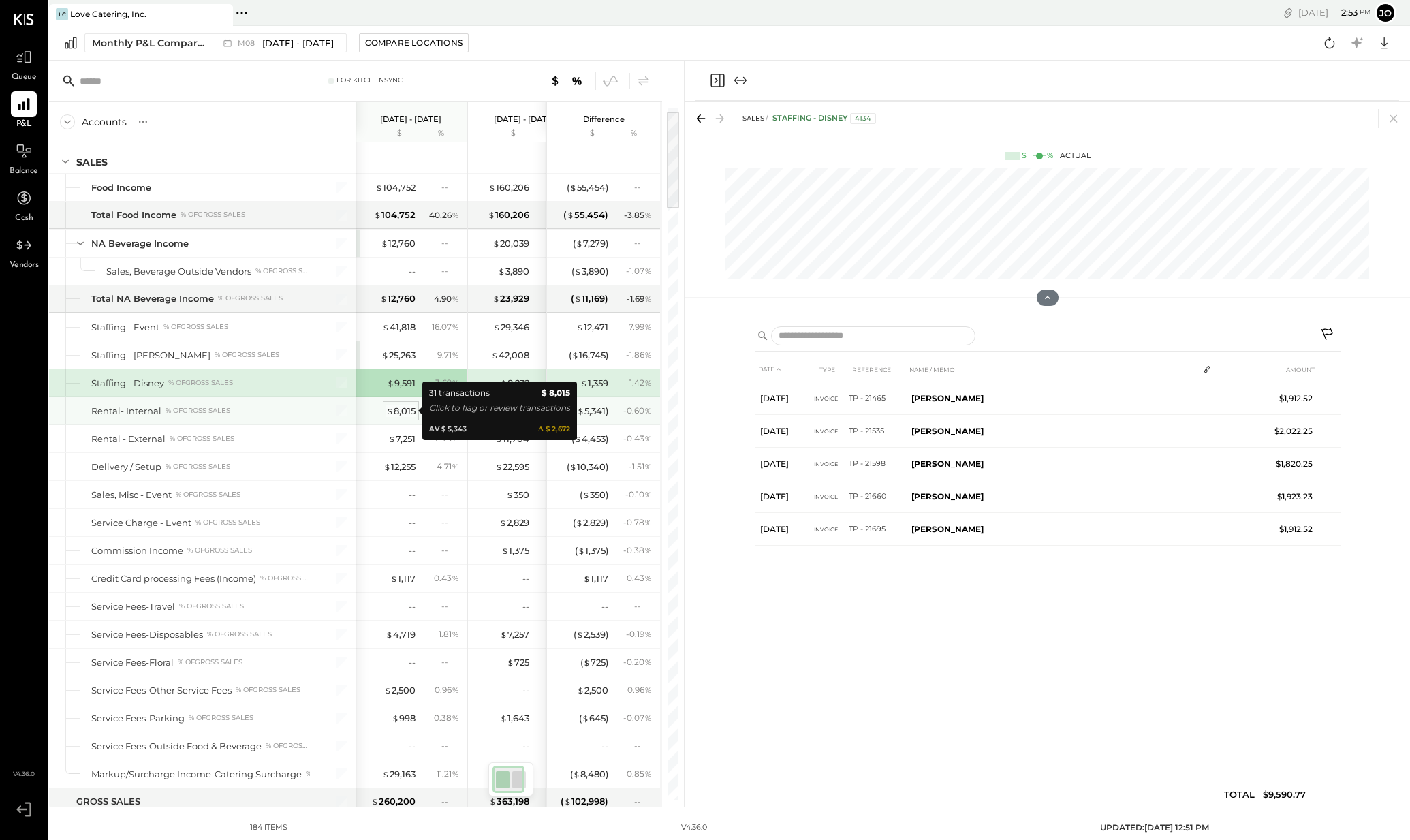
click at [398, 412] on div "$ 8,015" at bounding box center [400, 411] width 29 height 13
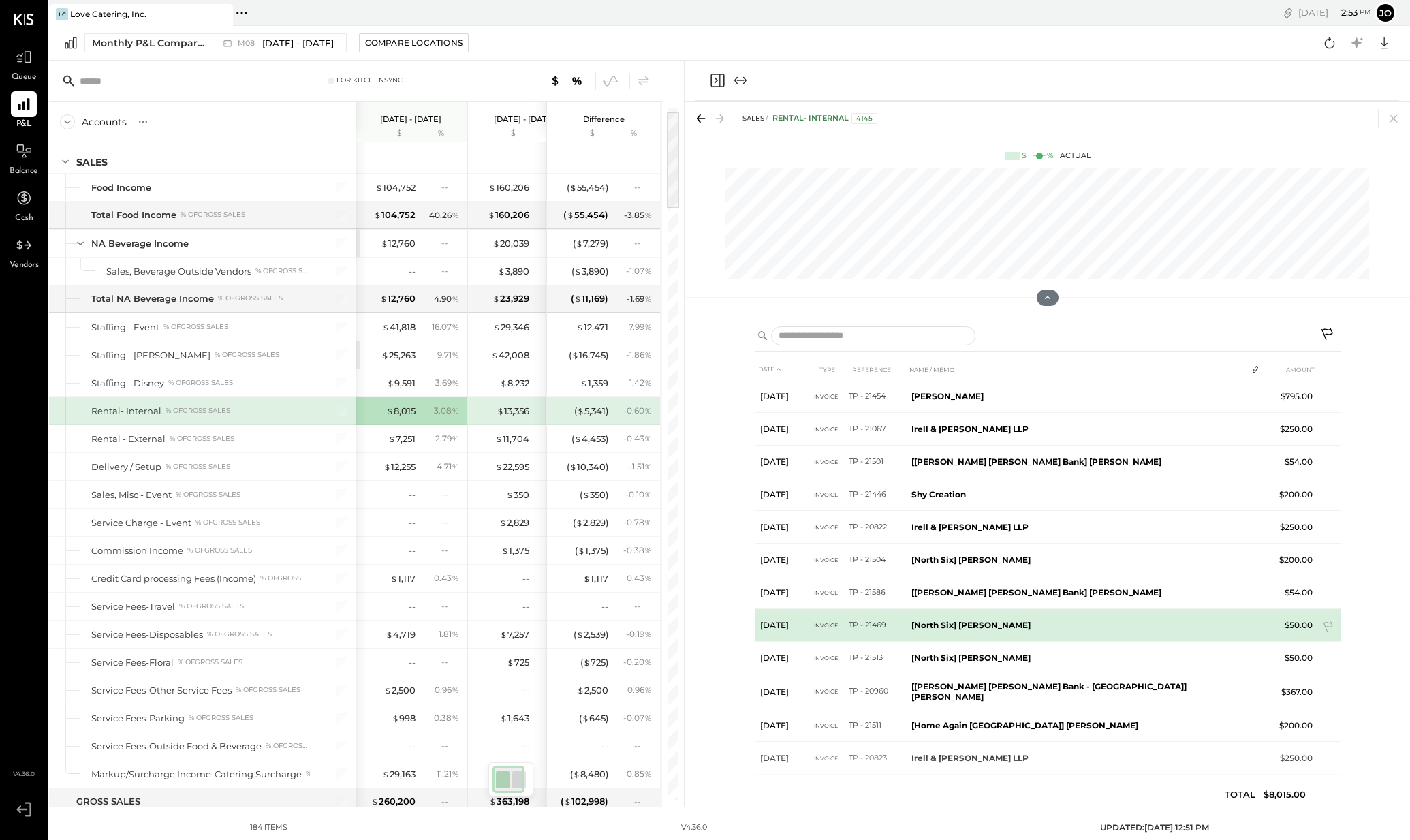
scroll to position [636, 0]
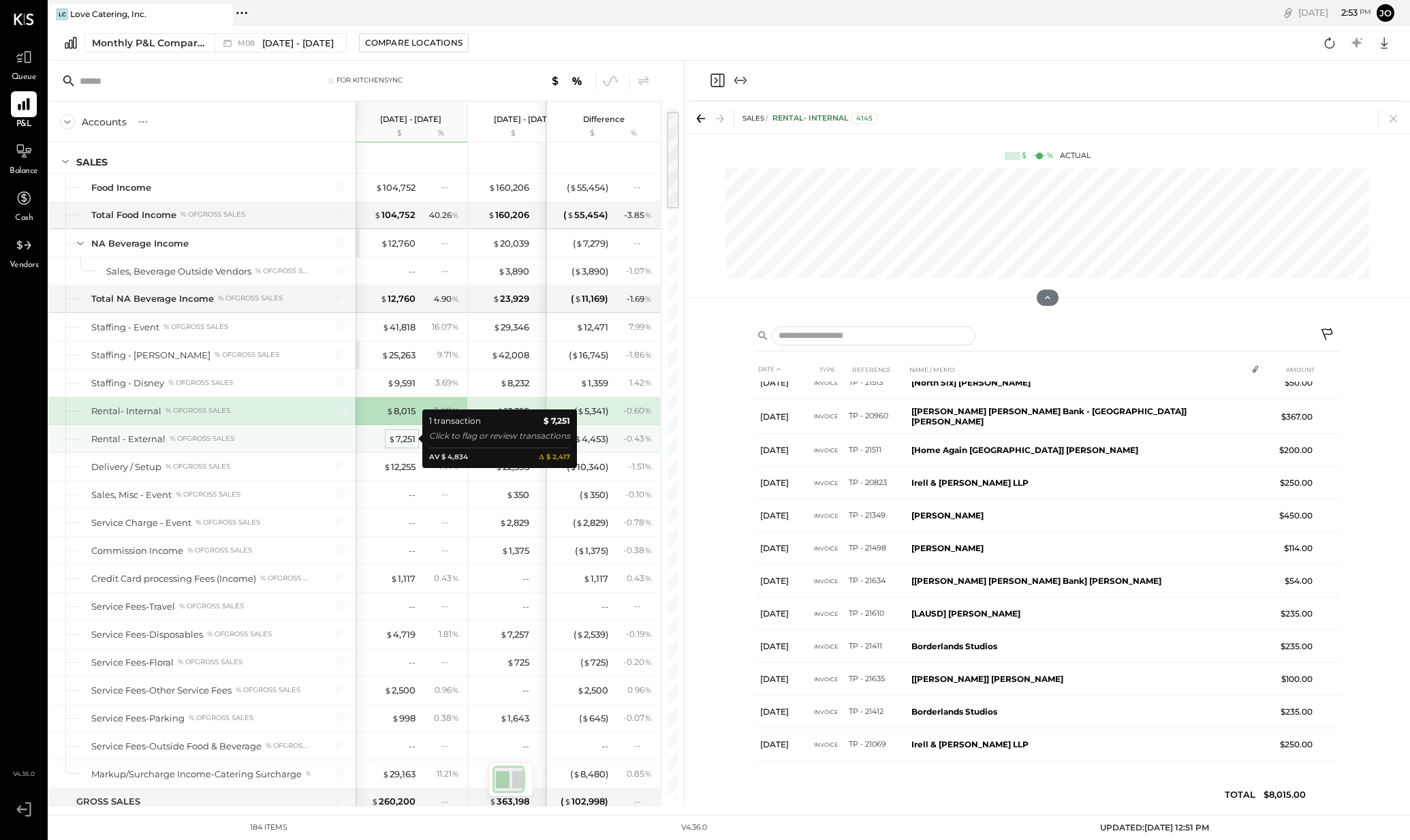
click at [395, 438] on div "$ 7,251" at bounding box center [401, 439] width 27 height 13
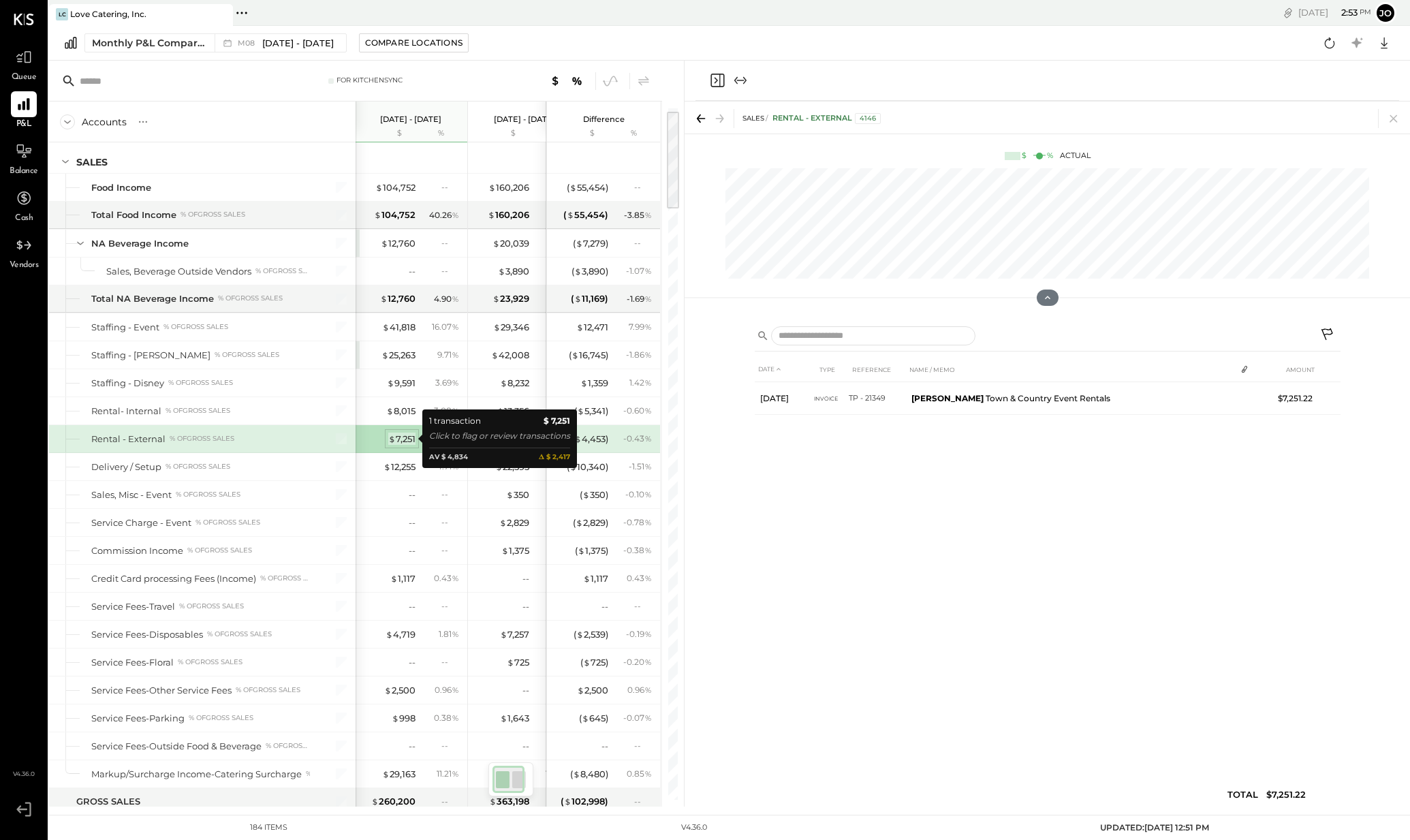
scroll to position [0, 0]
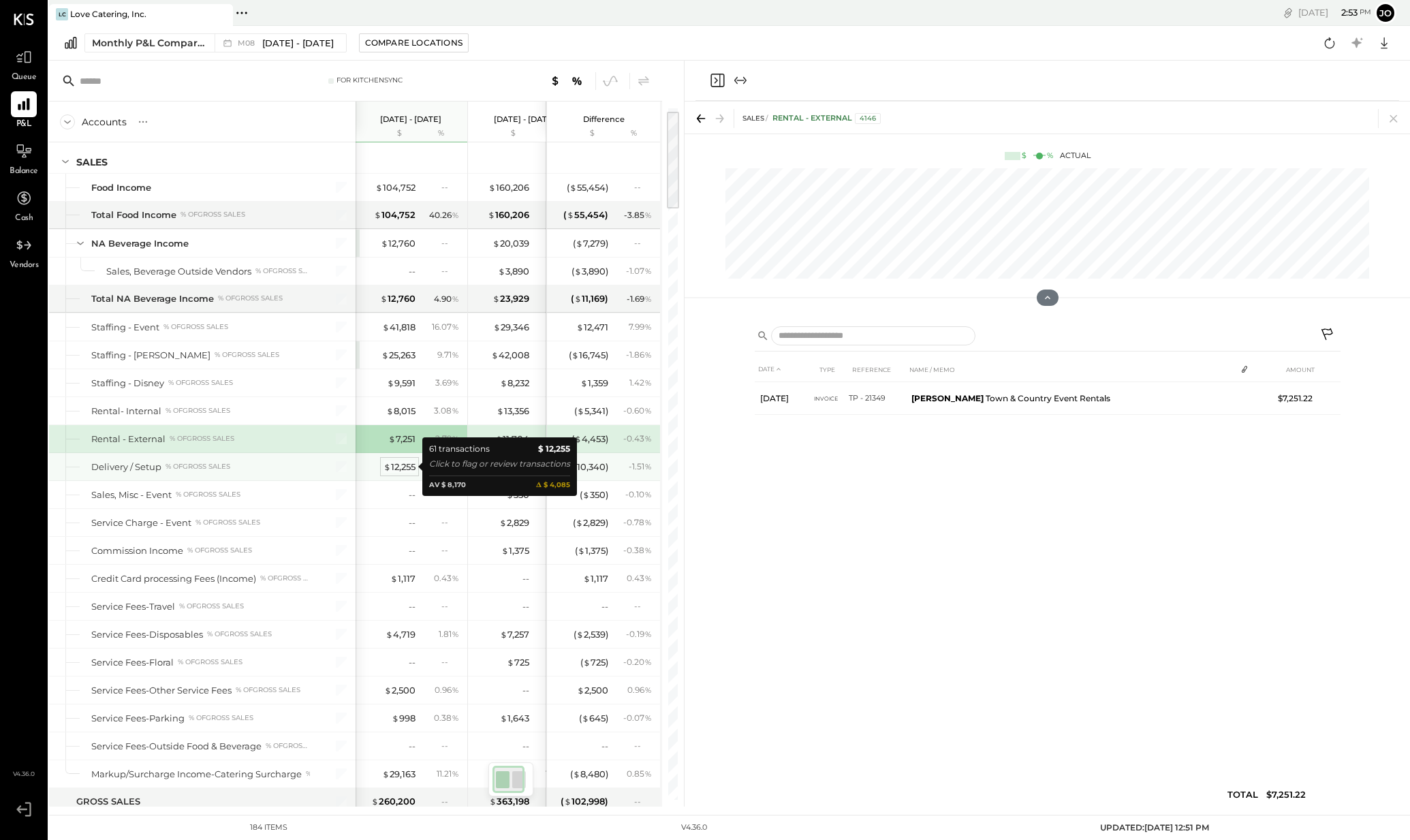
click at [409, 470] on div "$ 12,255" at bounding box center [399, 467] width 32 height 13
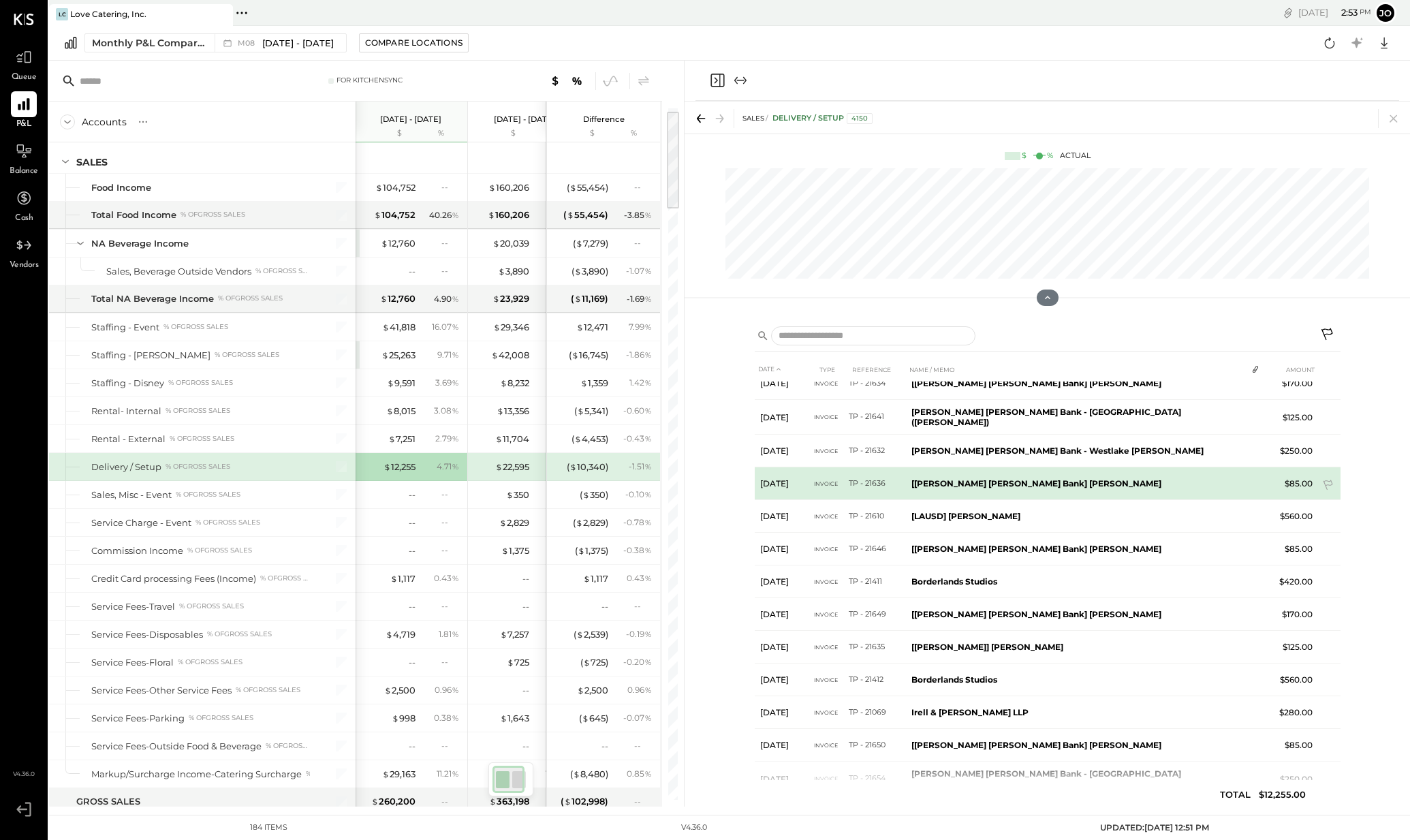
scroll to position [1617, 0]
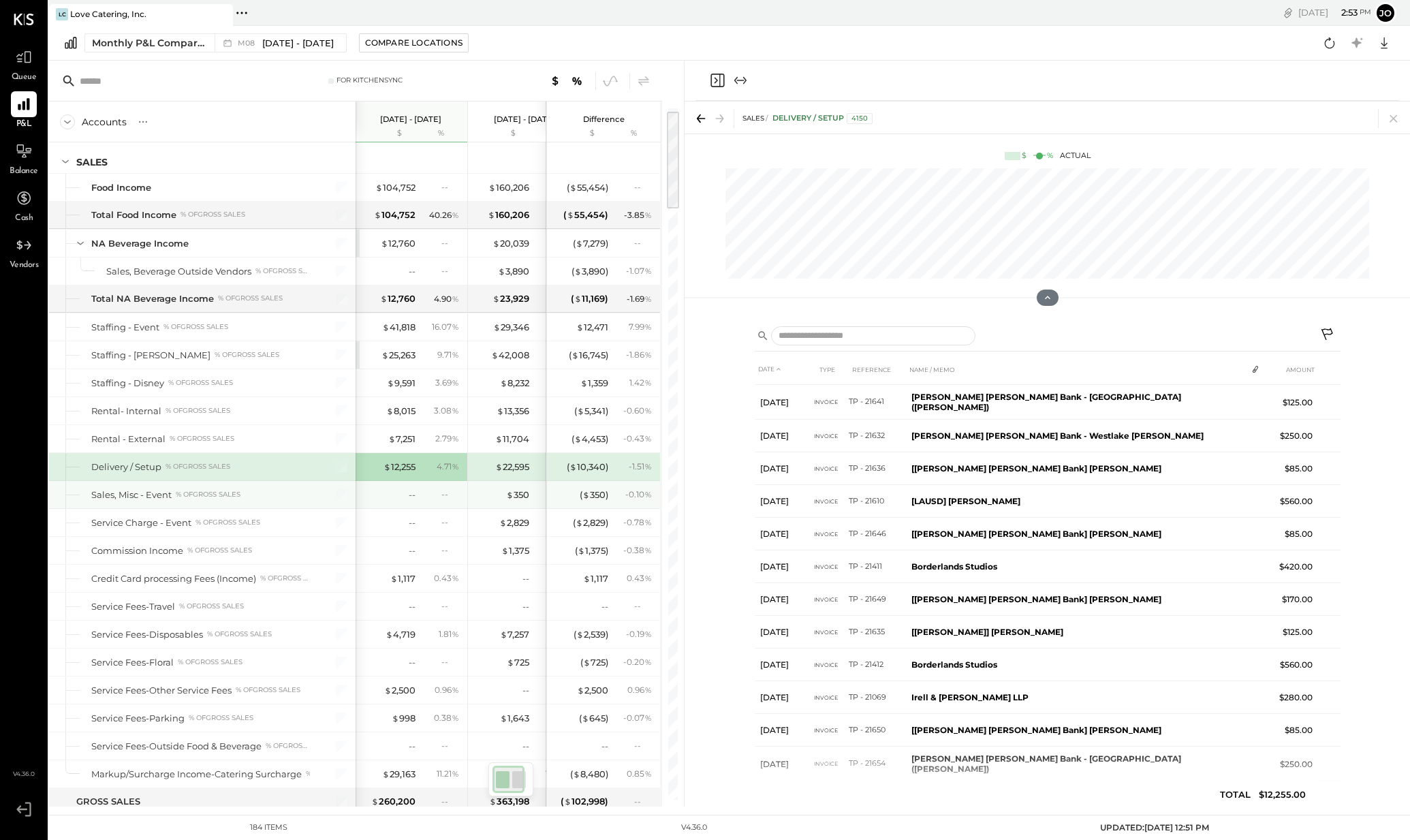
click at [374, 508] on div "-- --" at bounding box center [410, 495] width 113 height 28
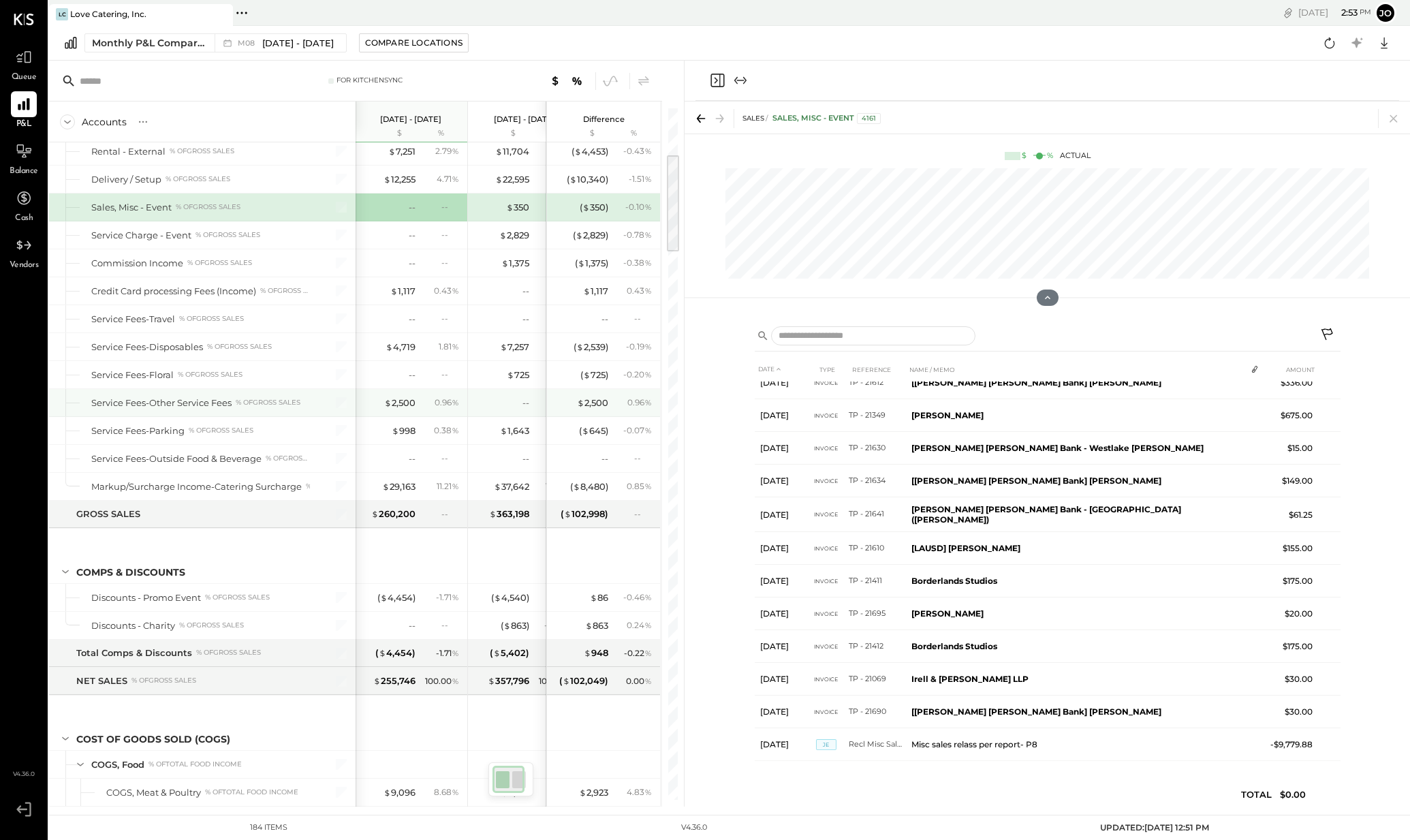
scroll to position [320, 0]
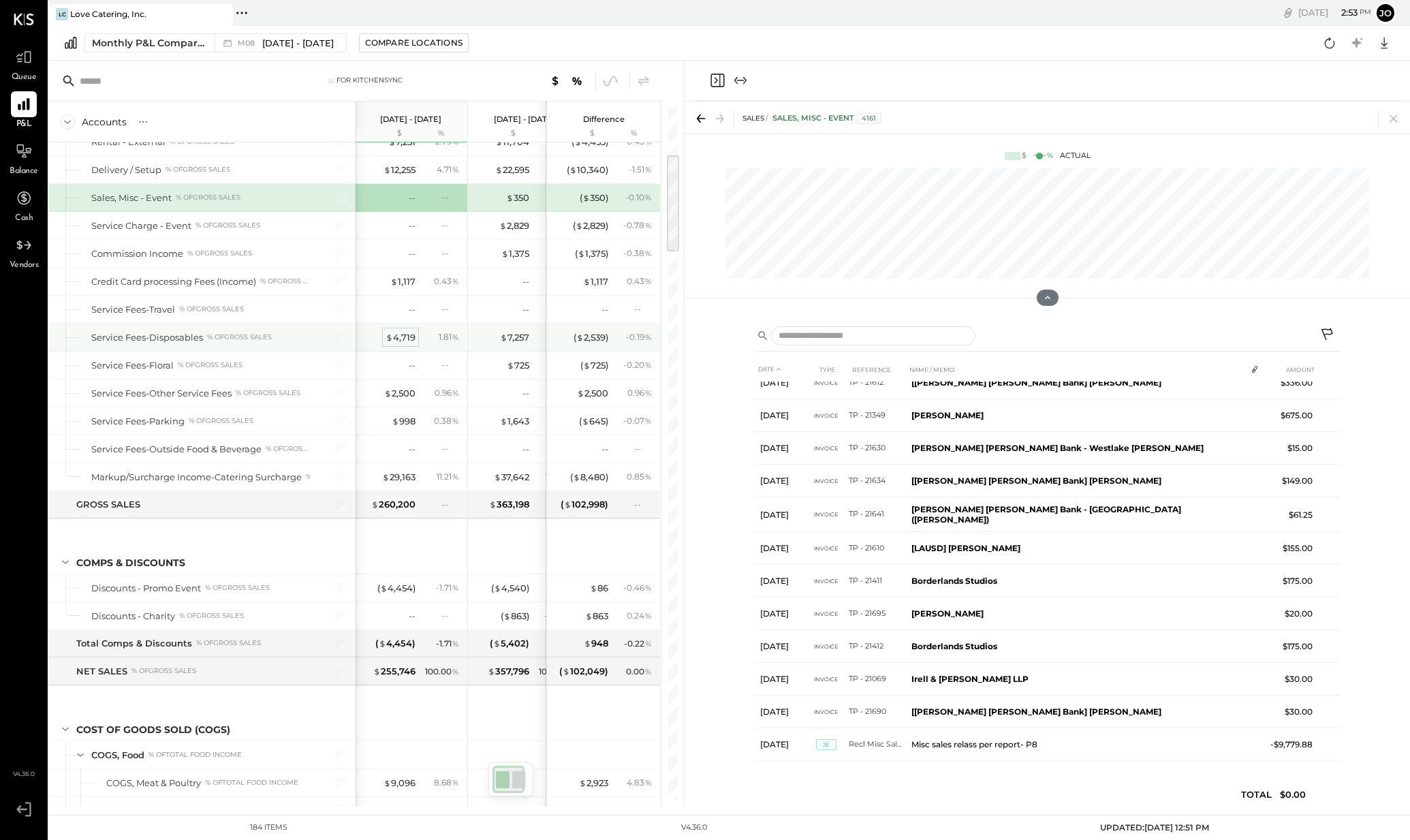
click at [402, 339] on div "$ 4,719" at bounding box center [401, 337] width 30 height 13
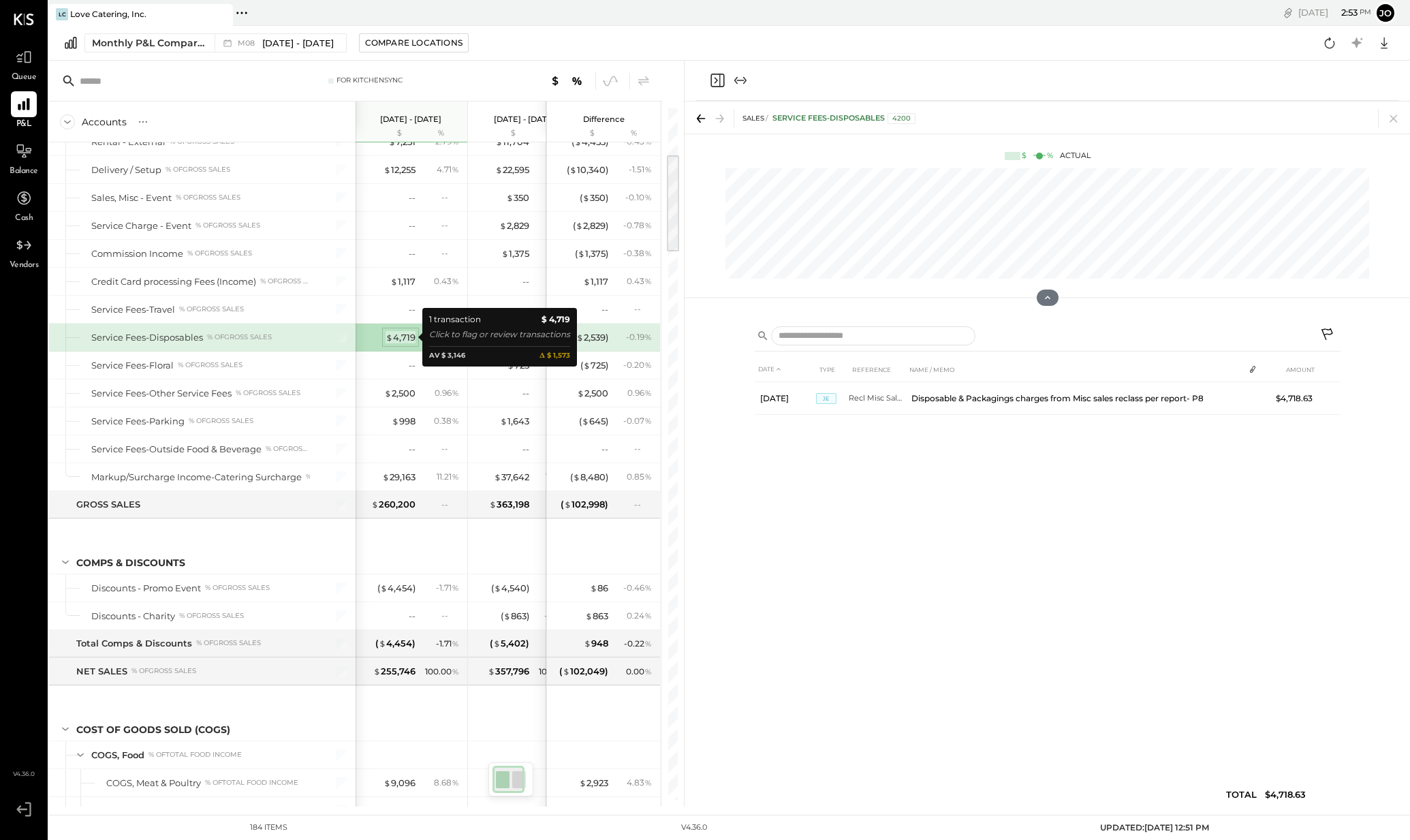
scroll to position [0, 0]
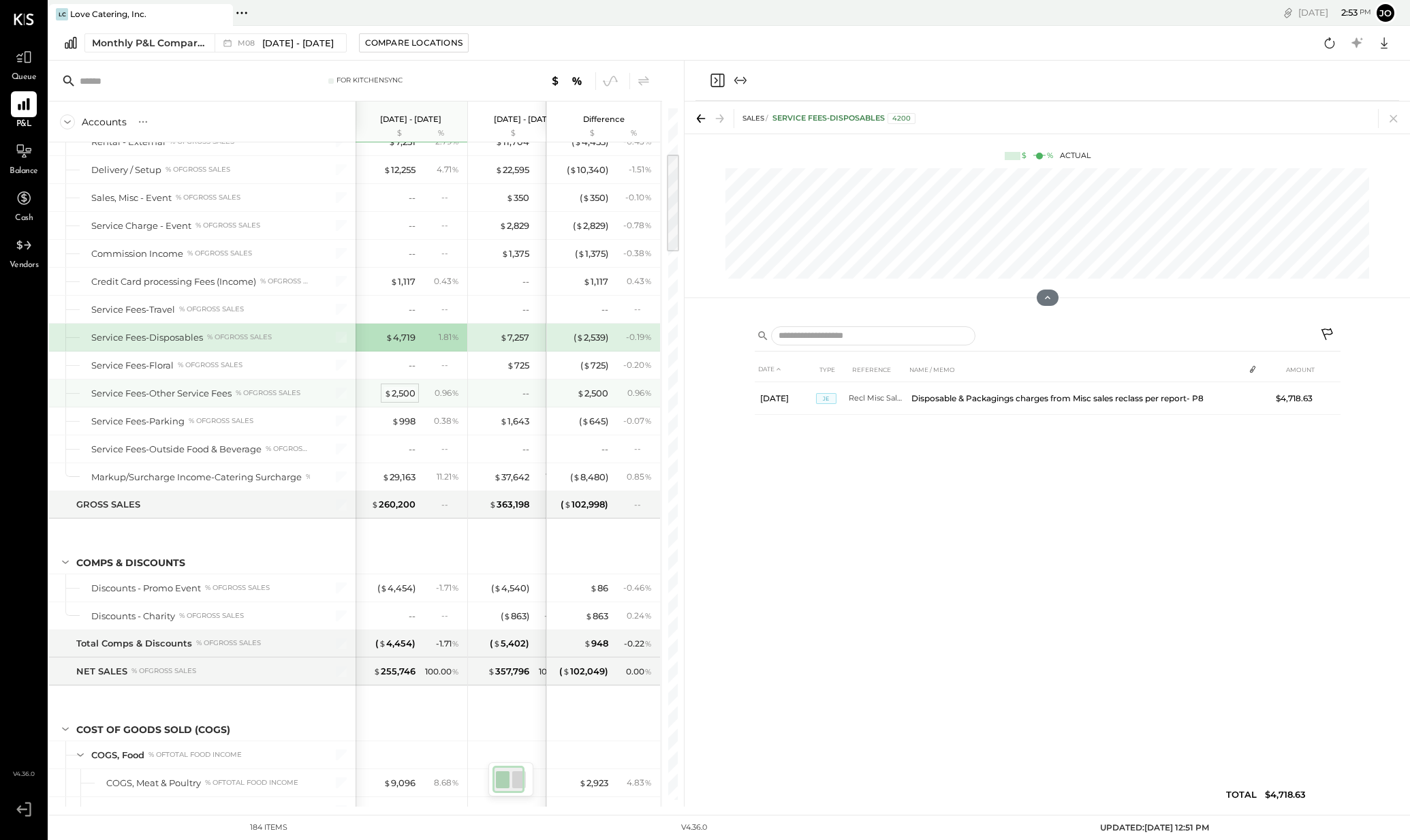
scroll to position [318, 0]
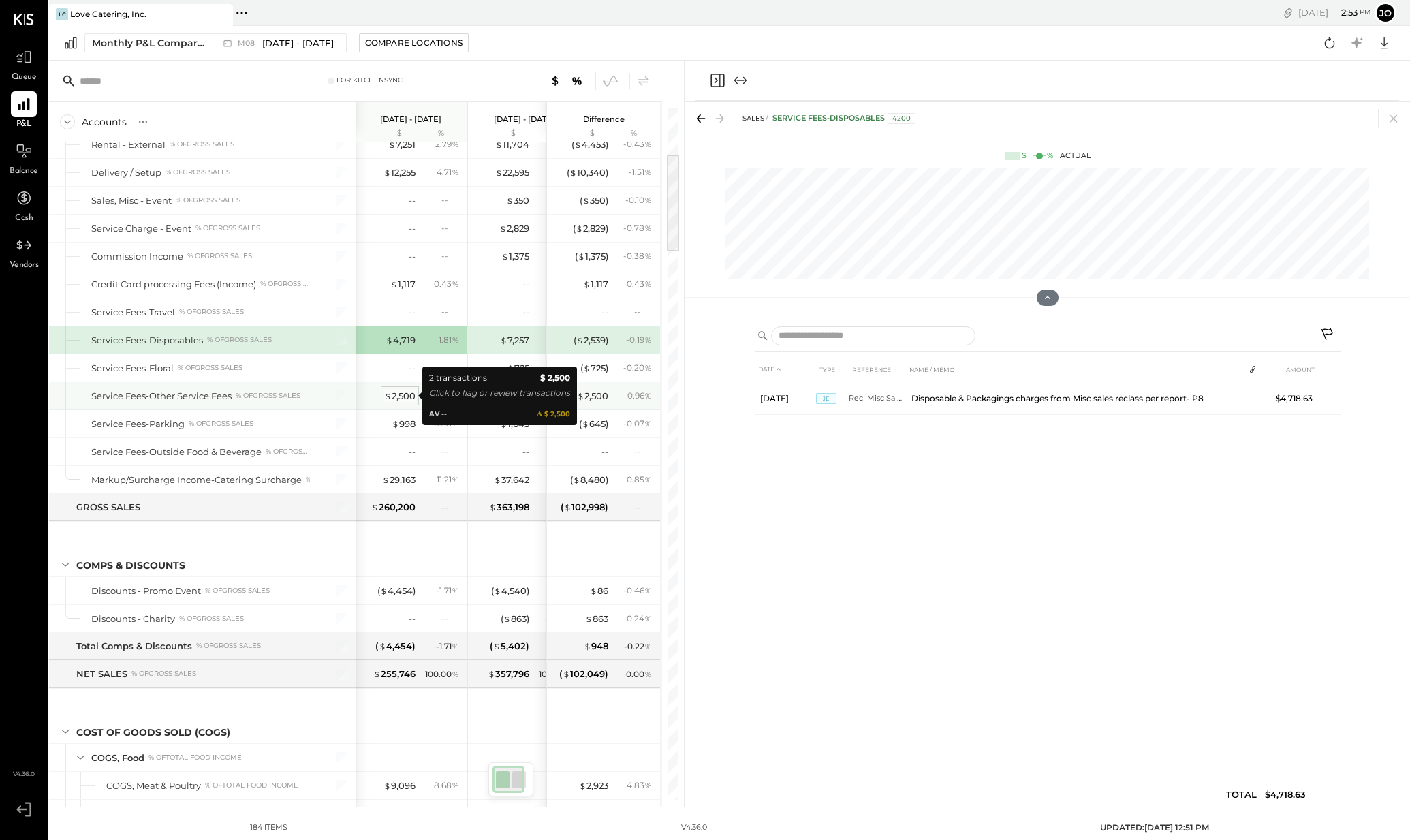
click at [398, 400] on div "$ 2,500" at bounding box center [400, 396] width 32 height 13
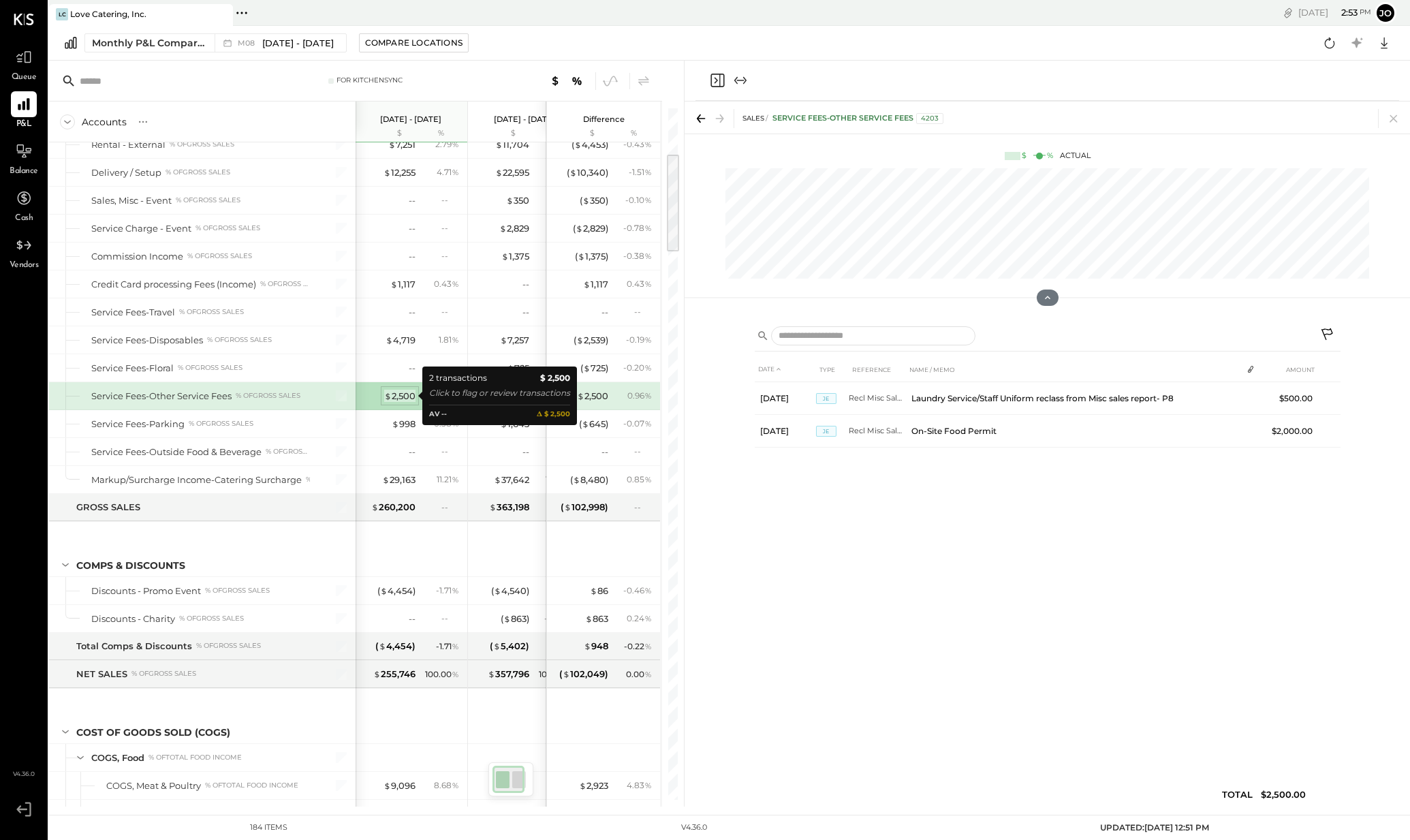
scroll to position [317, 0]
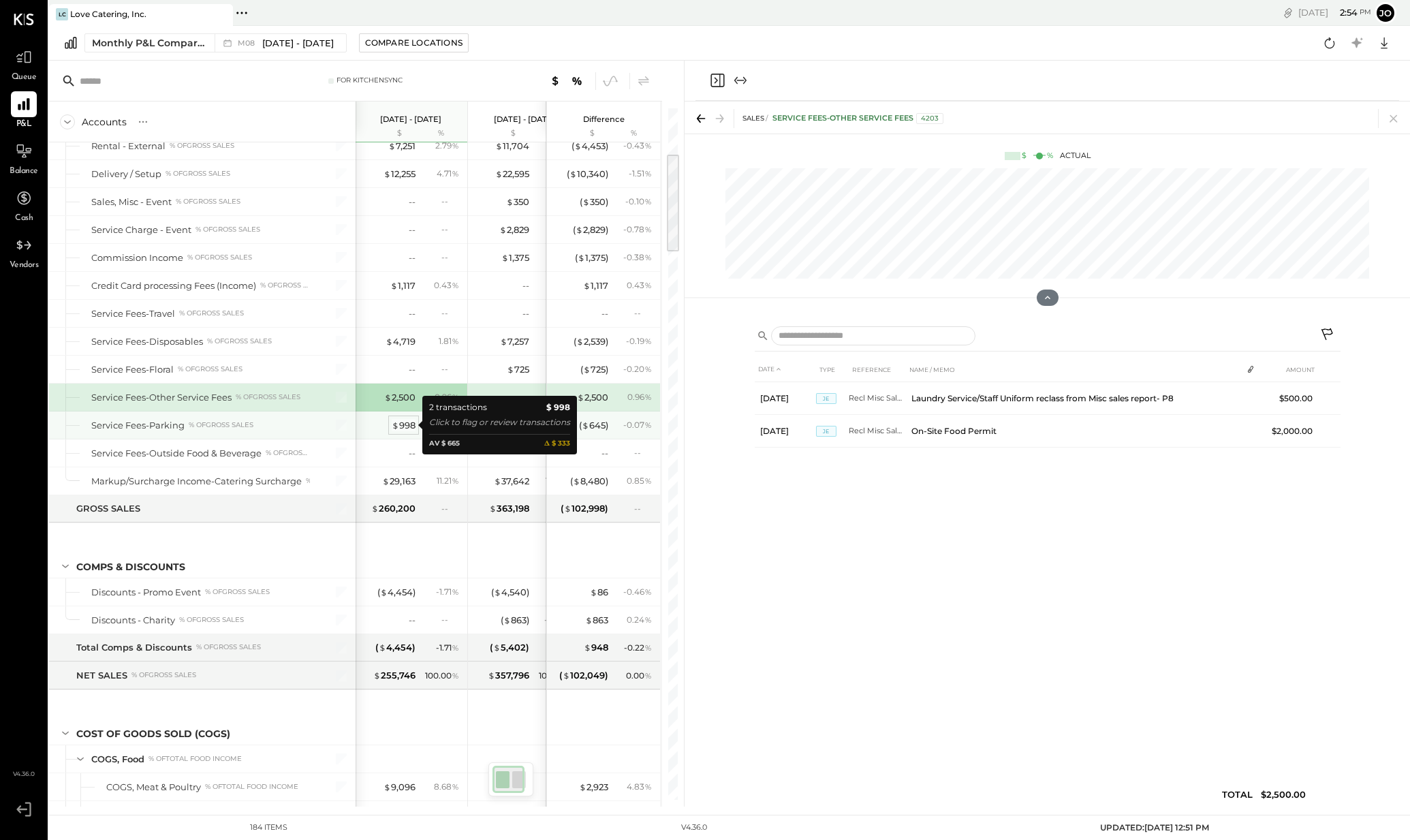
click at [405, 423] on div "$ 998" at bounding box center [404, 425] width 24 height 13
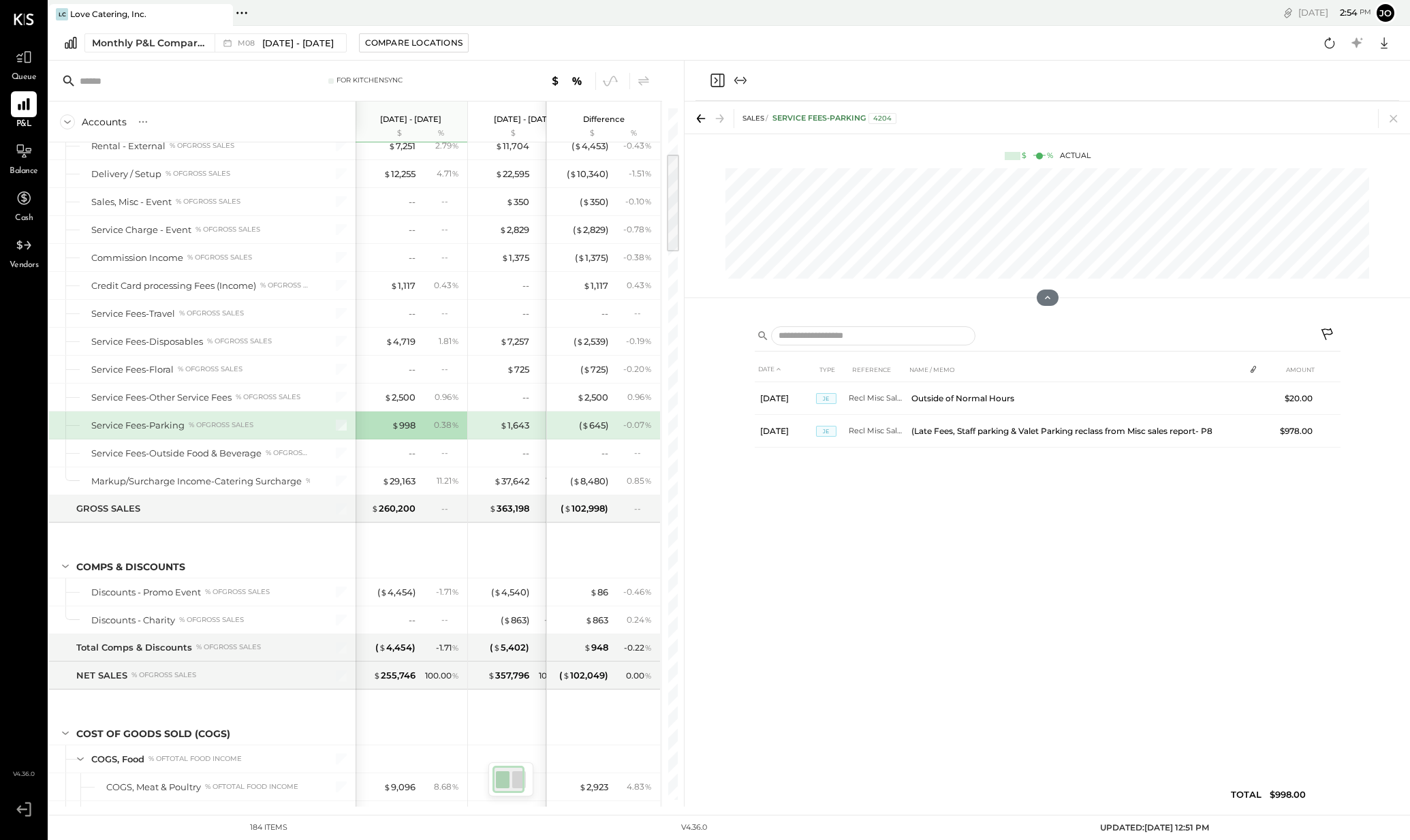
scroll to position [331, 0]
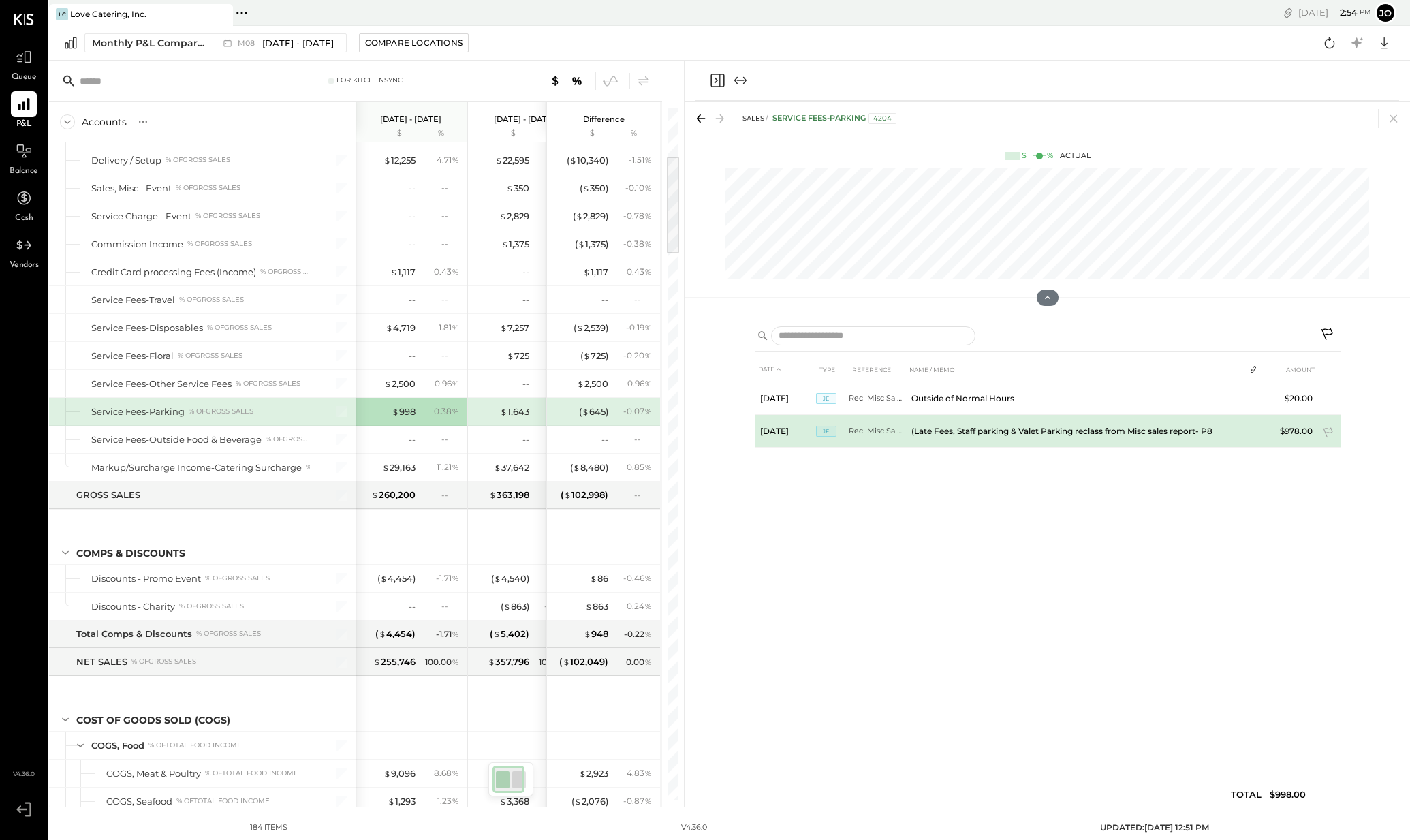
click at [961, 434] on td "(Late Fees, Staff parking & Valet Parking reclass from Misc sales report- P8" at bounding box center [1075, 431] width 339 height 33
click at [991, 432] on td "(Late Fees, Staff parking & Valet Parking reclass from Misc sales report- P8" at bounding box center [1075, 431] width 339 height 33
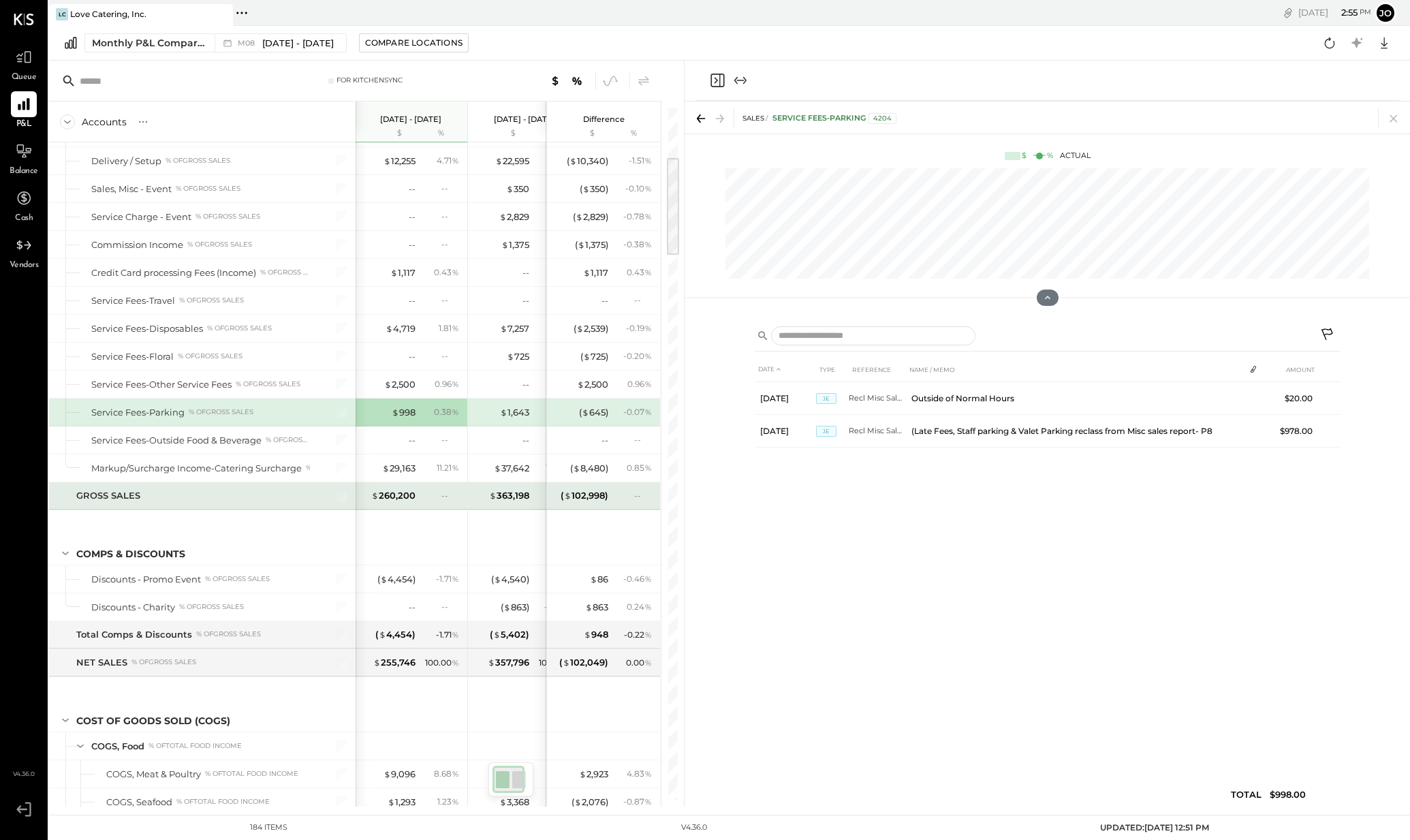
scroll to position [388, 0]
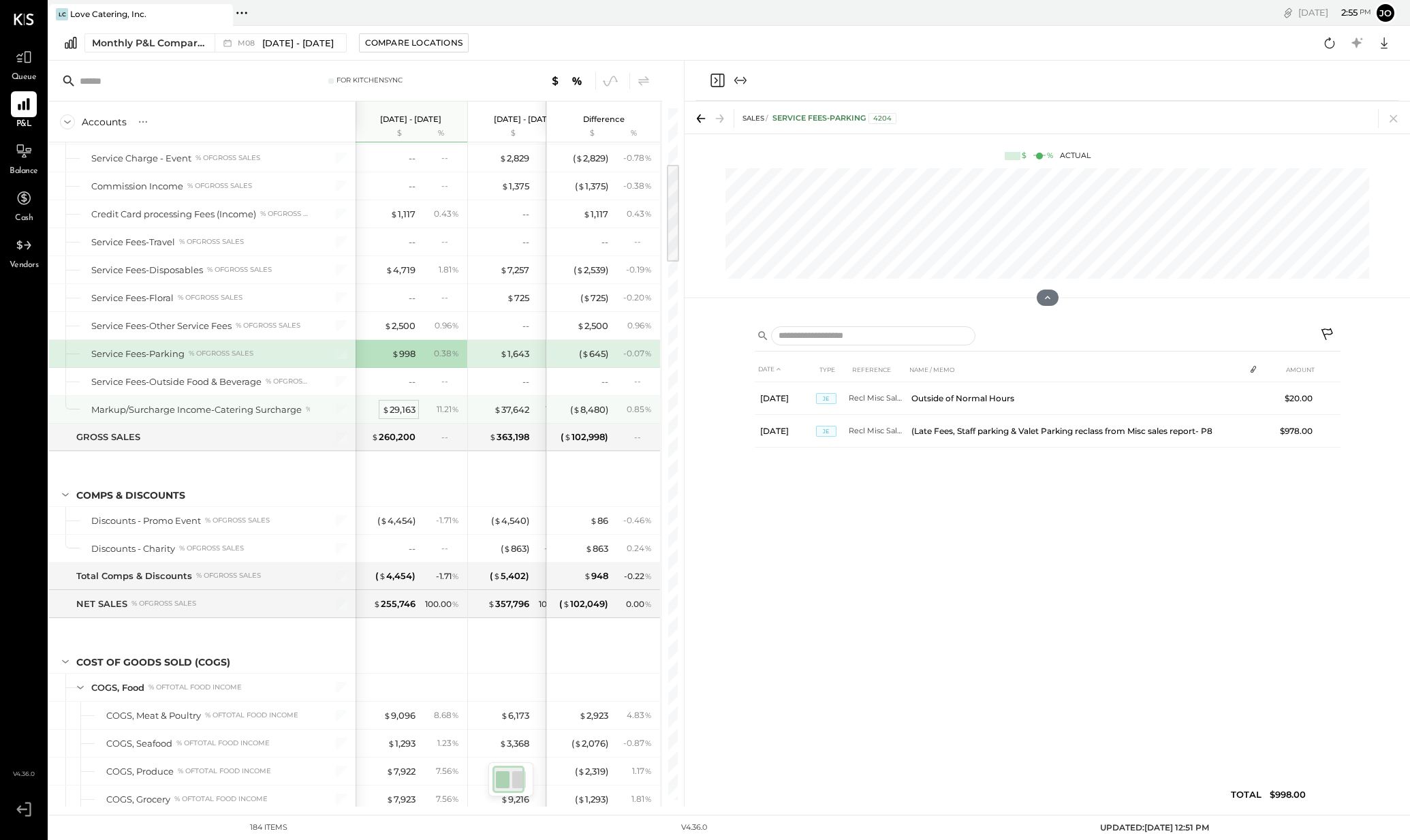
click at [392, 411] on div "$ 29,163" at bounding box center [399, 409] width 34 height 13
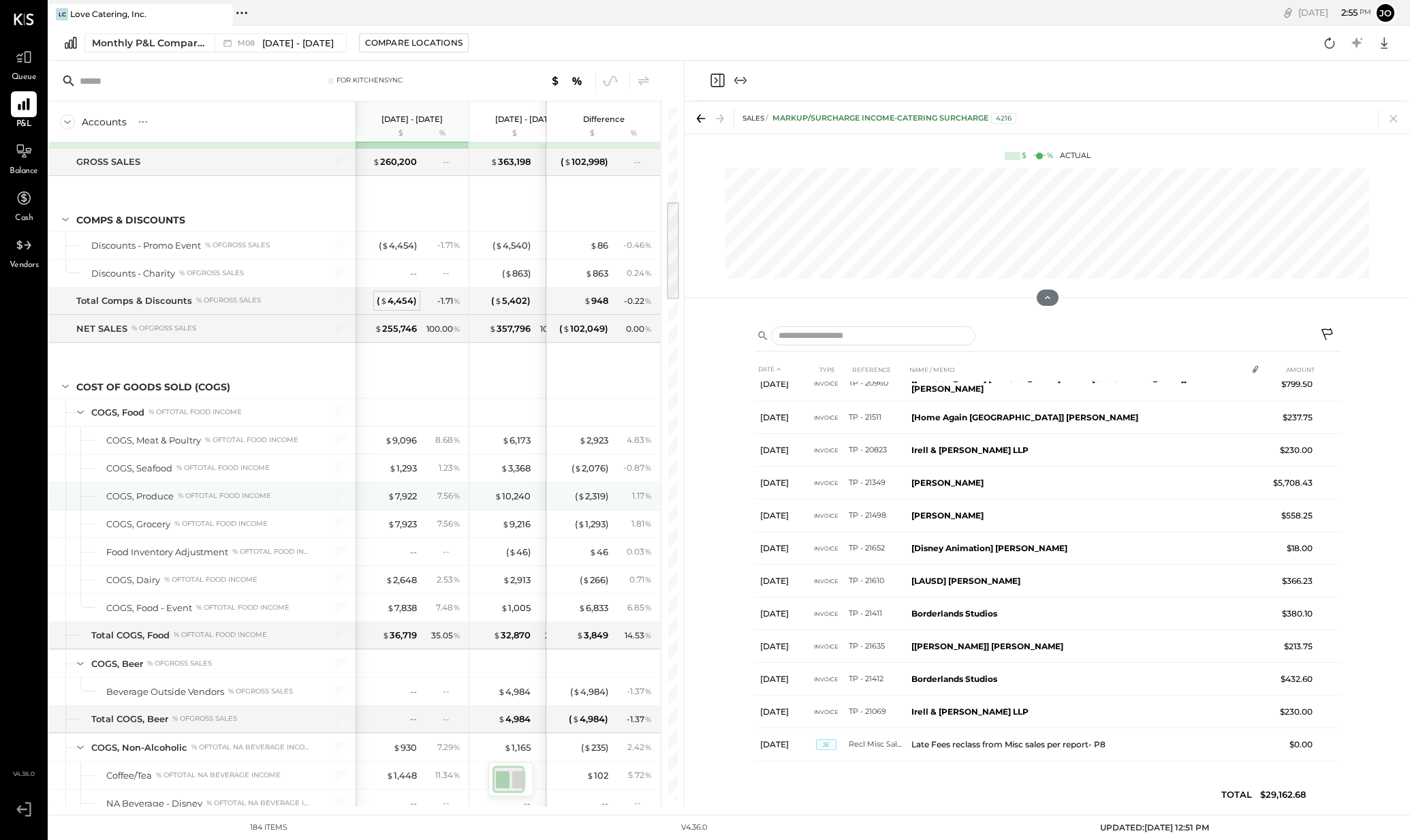
scroll to position [669, 0]
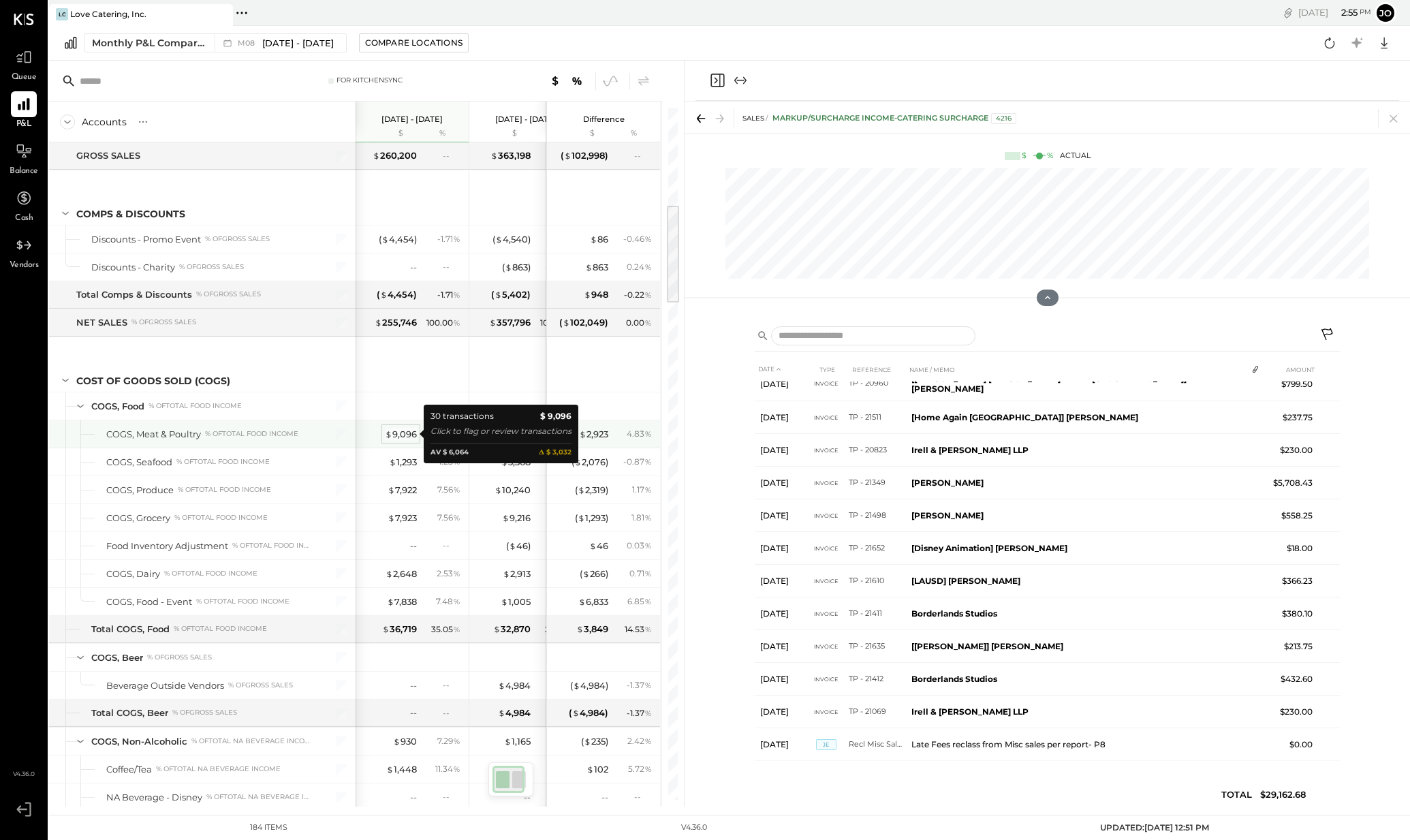
click at [395, 435] on div "$ 9,096" at bounding box center [401, 434] width 32 height 13
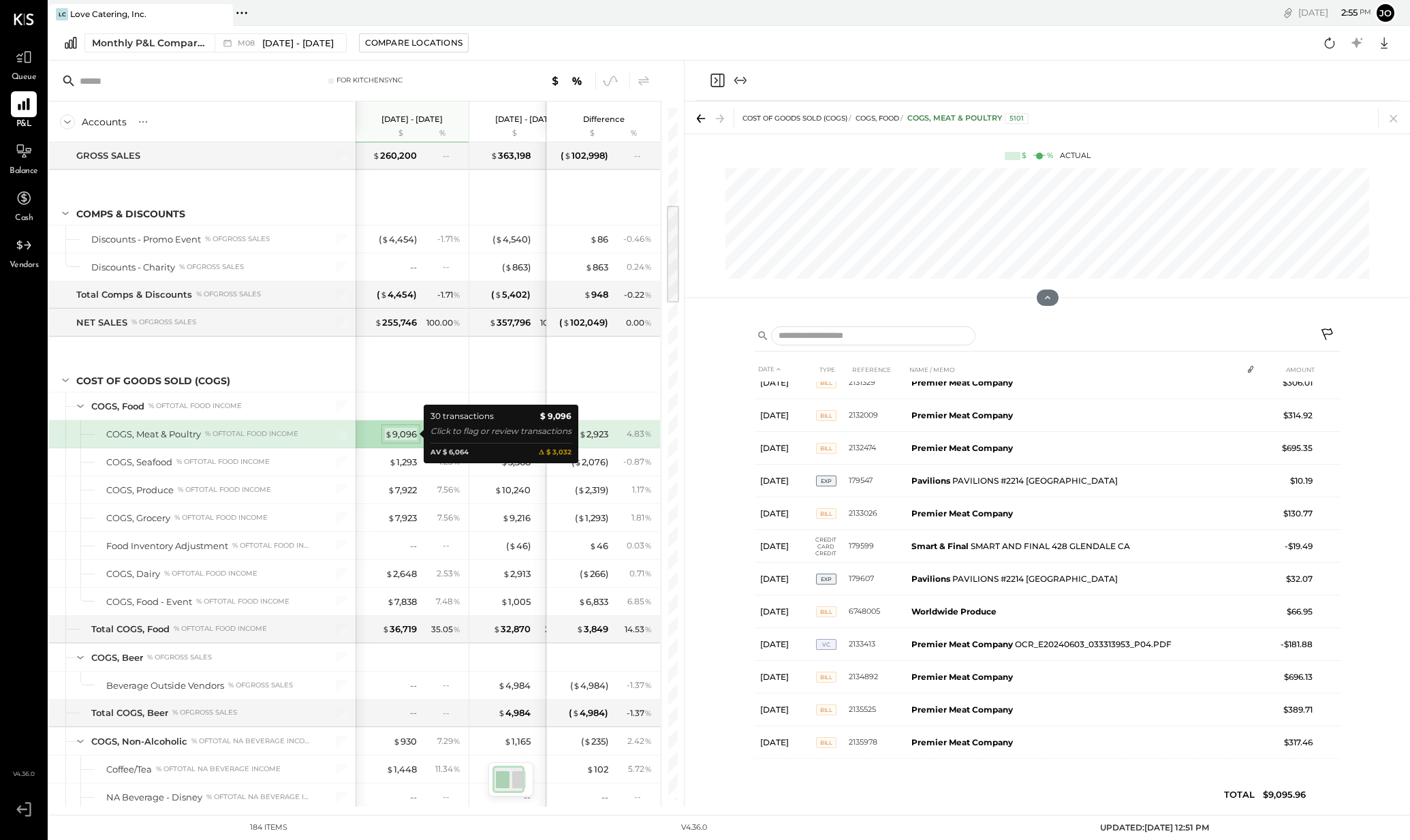
scroll to position [605, 0]
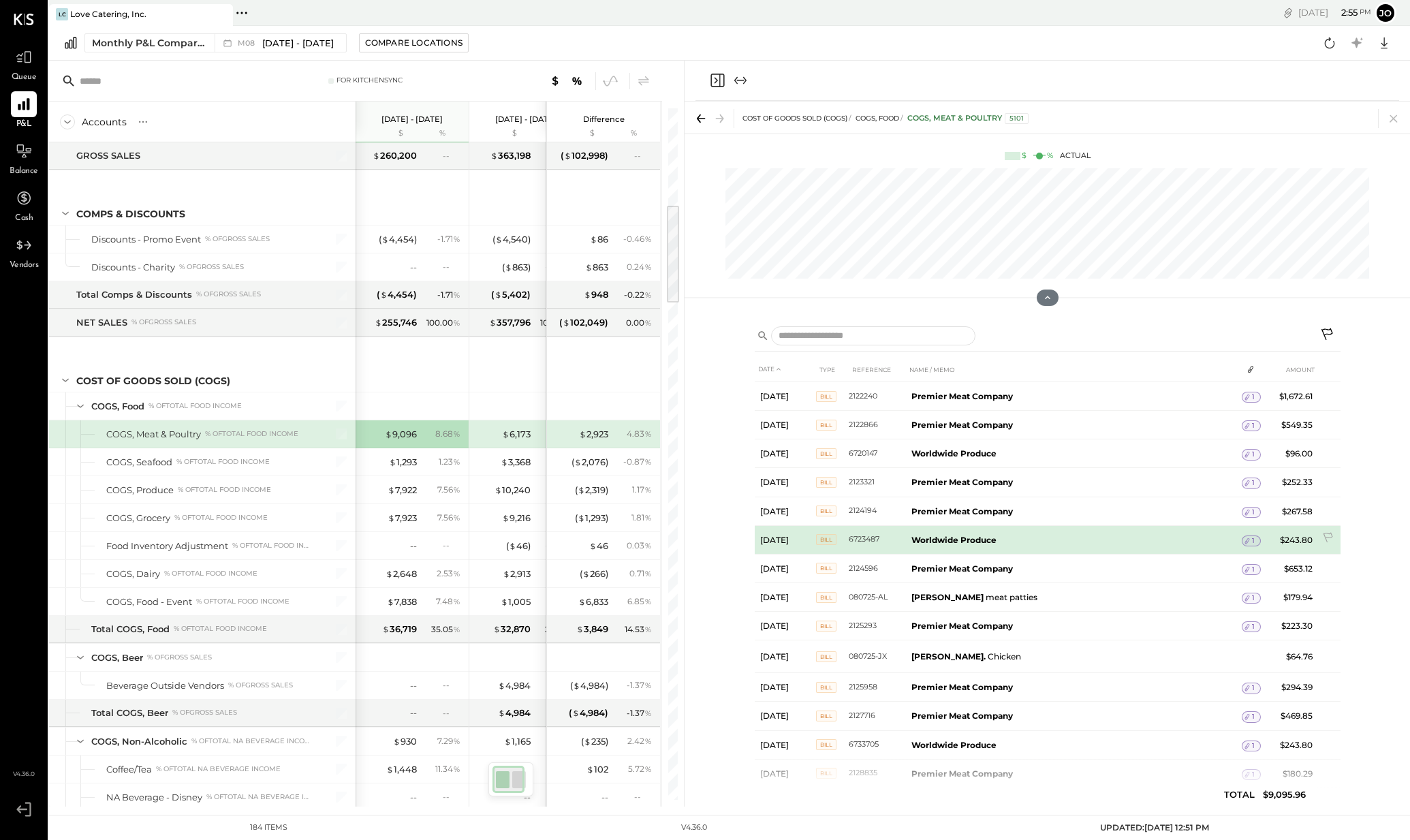
click at [1246, 540] on icon at bounding box center [1246, 541] width 5 height 7
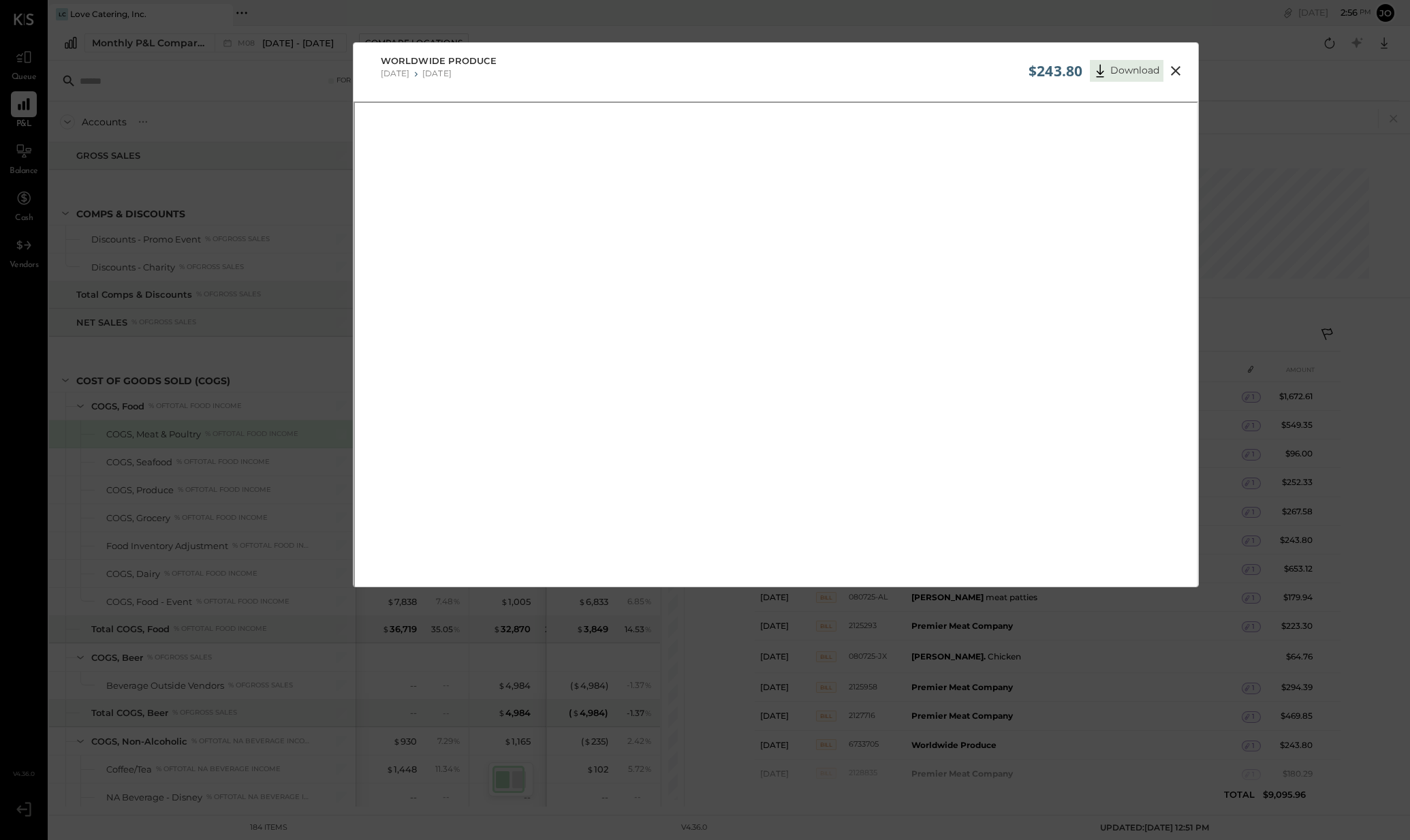
click at [1175, 66] on icon at bounding box center [1175, 70] width 16 height 16
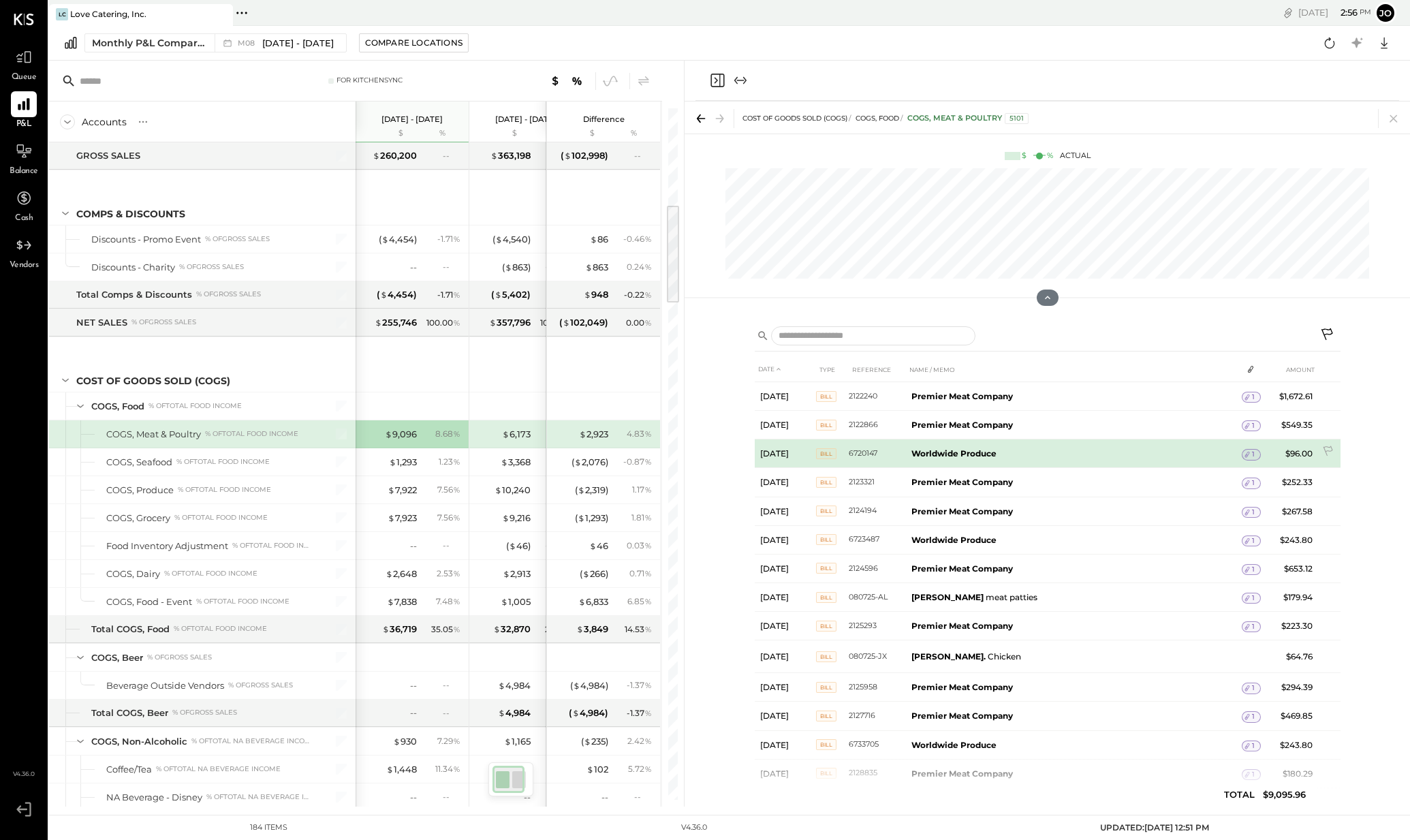
click at [1248, 454] on icon at bounding box center [1246, 454] width 9 height 9
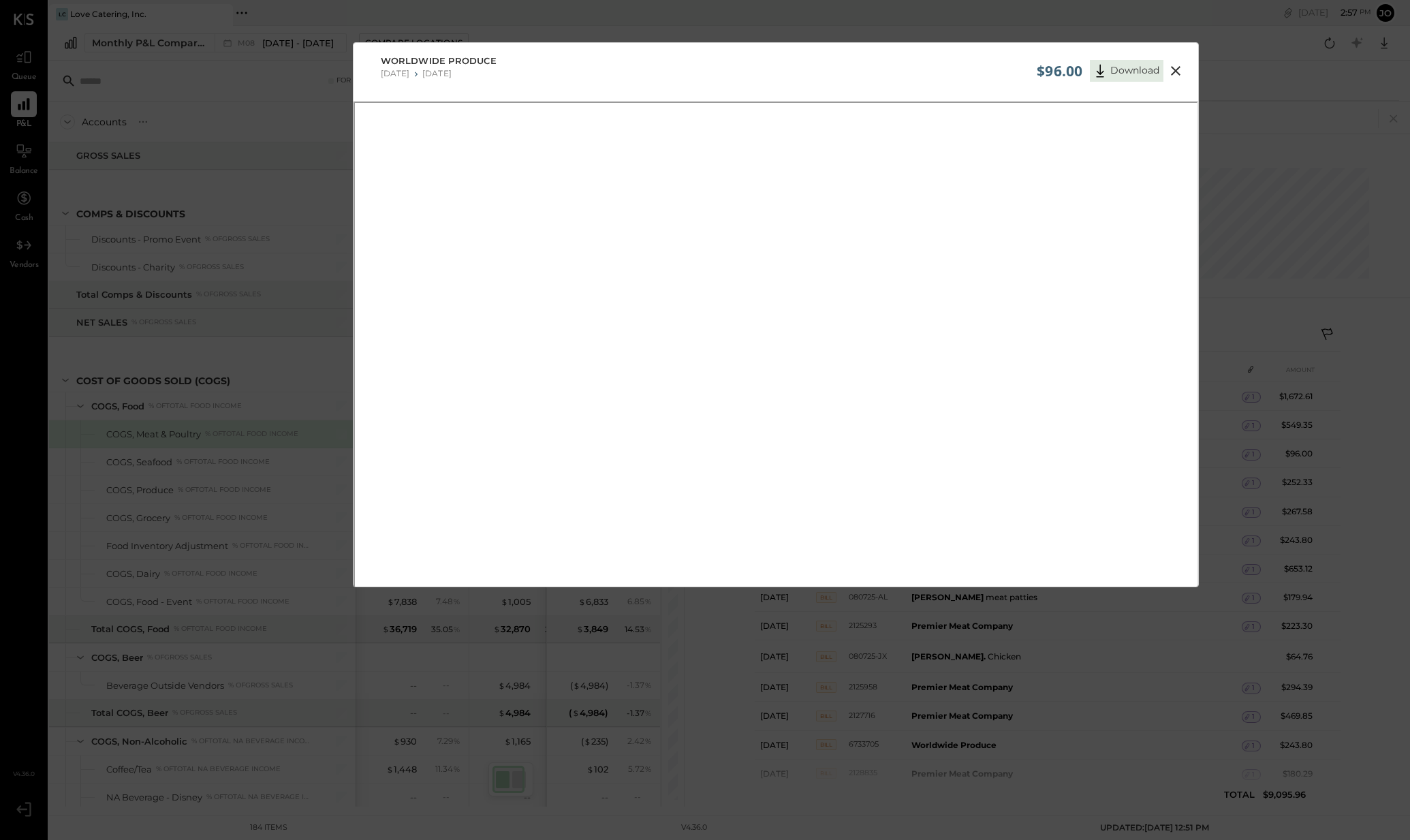
click at [1176, 64] on icon at bounding box center [1175, 70] width 16 height 16
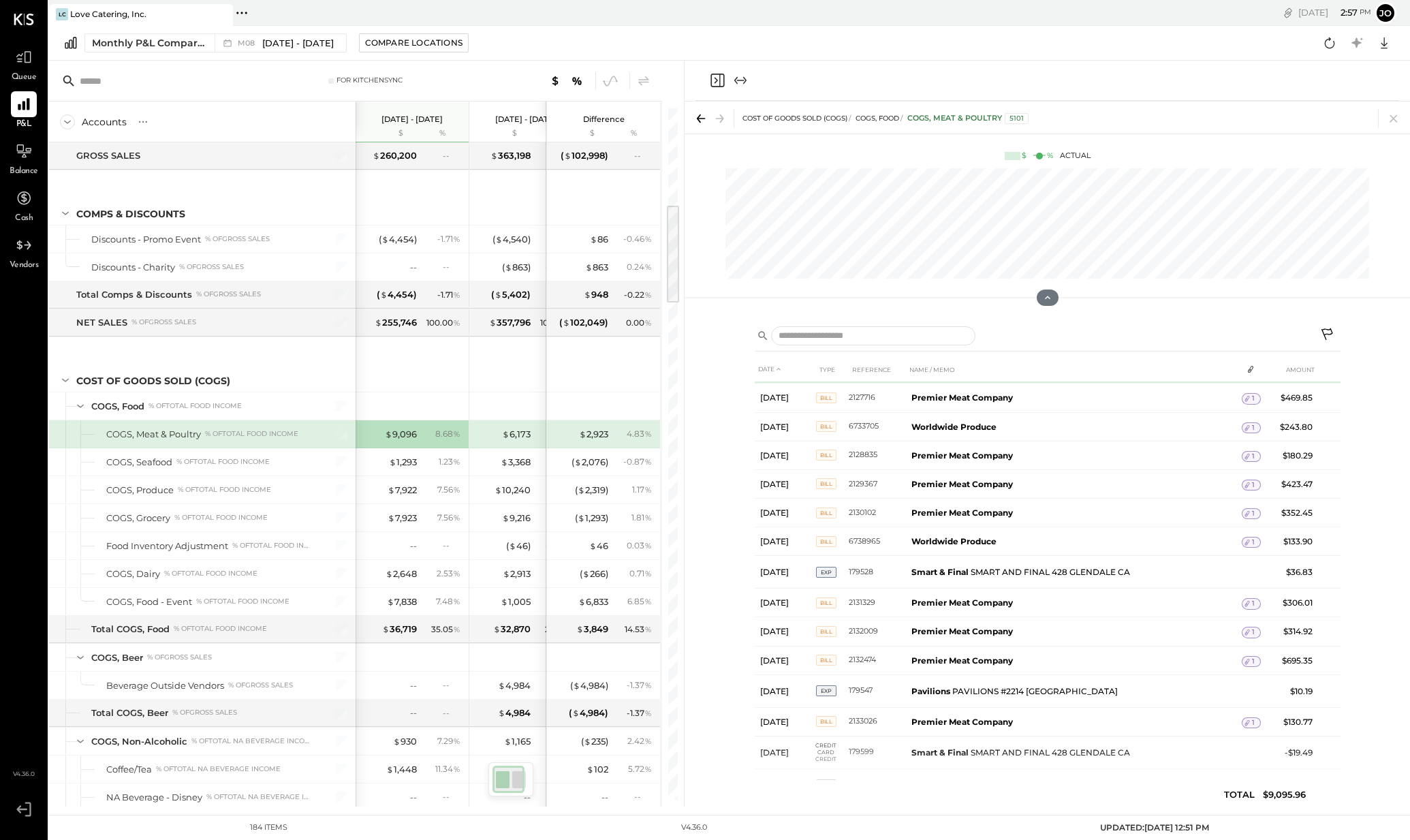
scroll to position [320, 0]
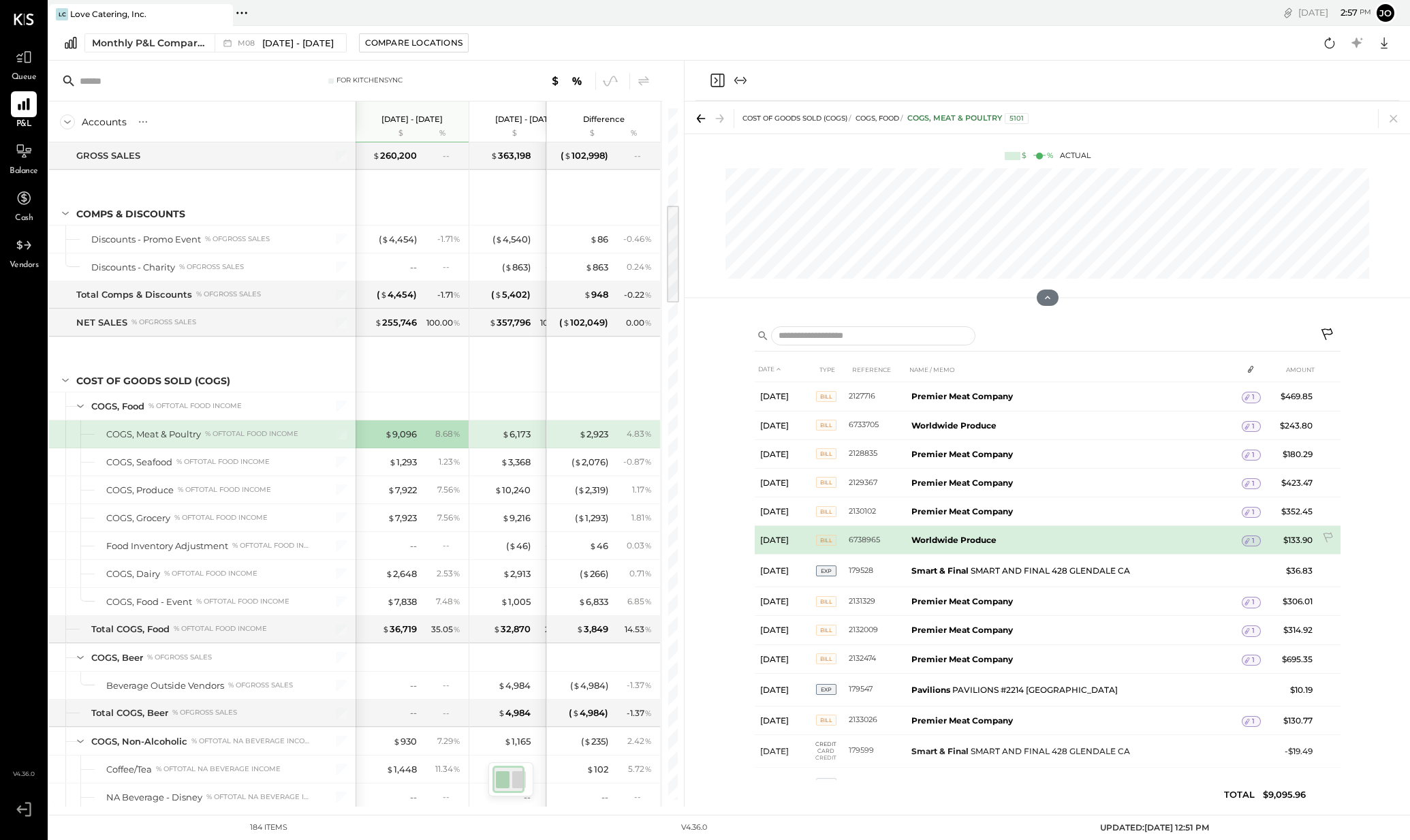
click at [1252, 539] on span "1" at bounding box center [1253, 541] width 3 height 9
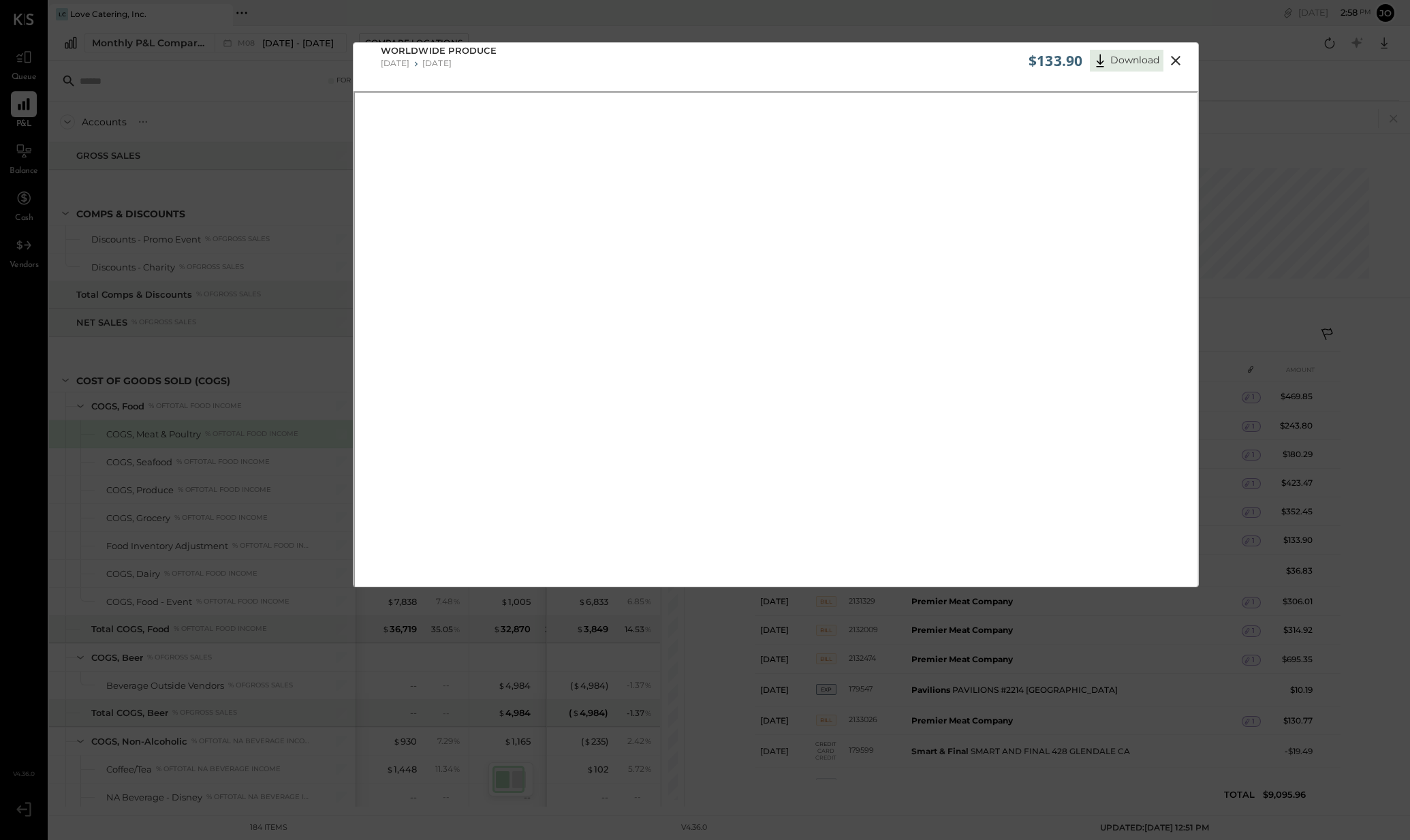
scroll to position [12, 0]
click at [1179, 58] on icon at bounding box center [1175, 58] width 16 height 16
